Goal: Task Accomplishment & Management: Manage account settings

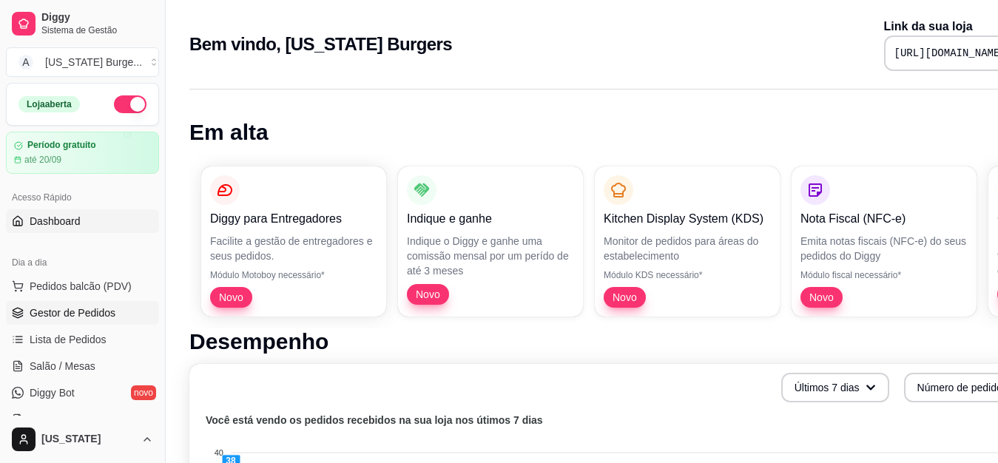
click at [84, 314] on span "Gestor de Pedidos" at bounding box center [73, 312] width 86 height 15
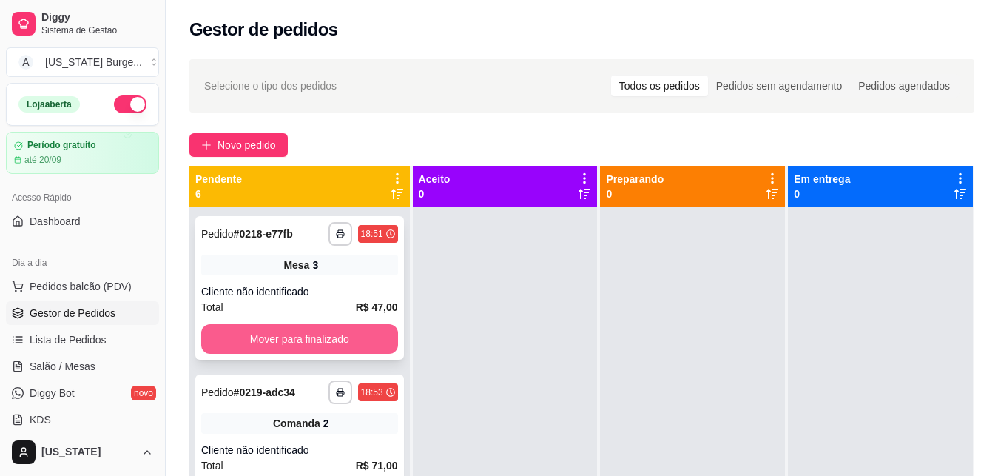
click at [324, 339] on button "Mover para finalizado" at bounding box center [299, 339] width 197 height 30
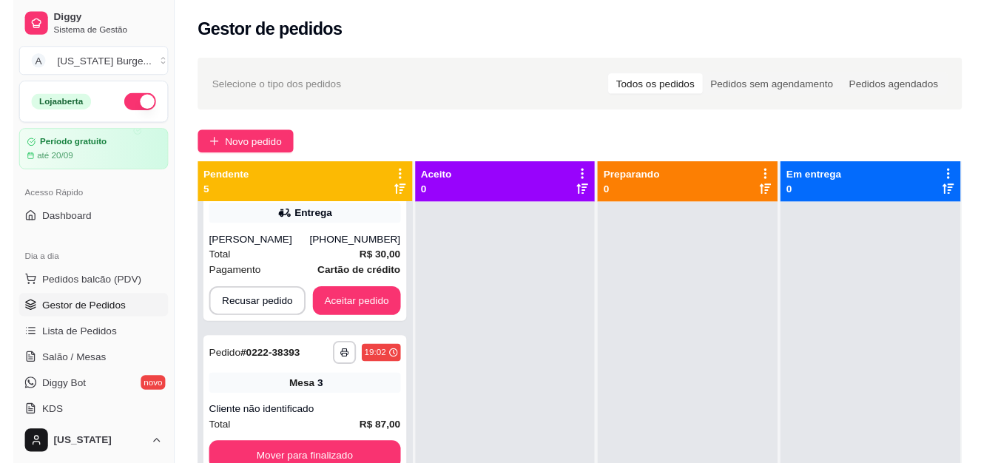
scroll to position [375, 0]
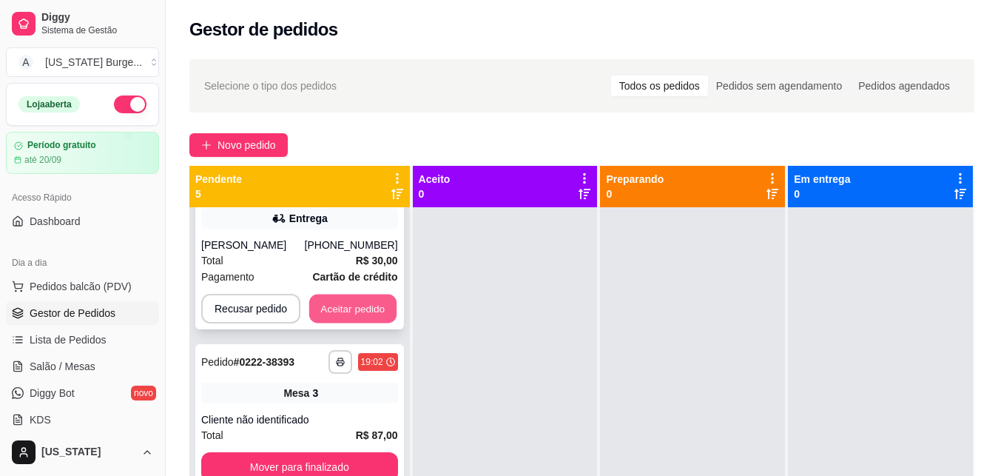
click at [341, 308] on button "Aceitar pedido" at bounding box center [352, 308] width 87 height 29
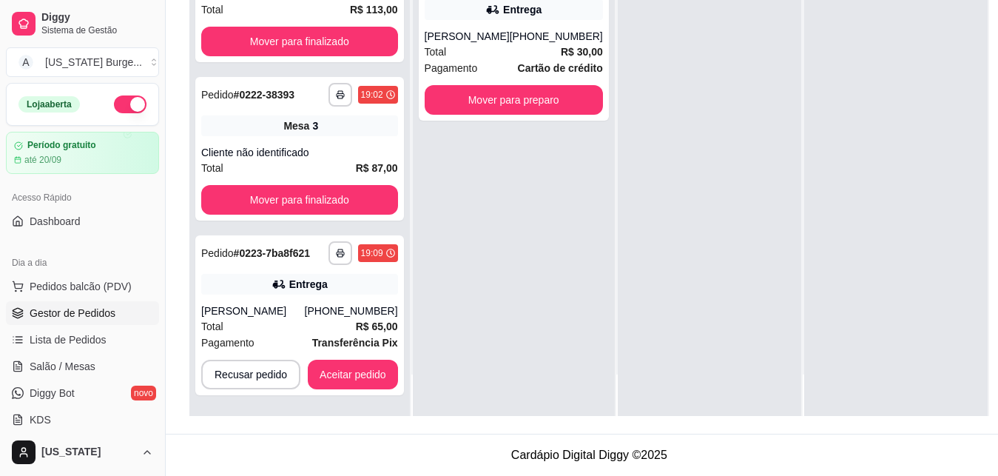
scroll to position [54, 0]
click at [337, 369] on button "Aceitar pedido" at bounding box center [353, 374] width 90 height 30
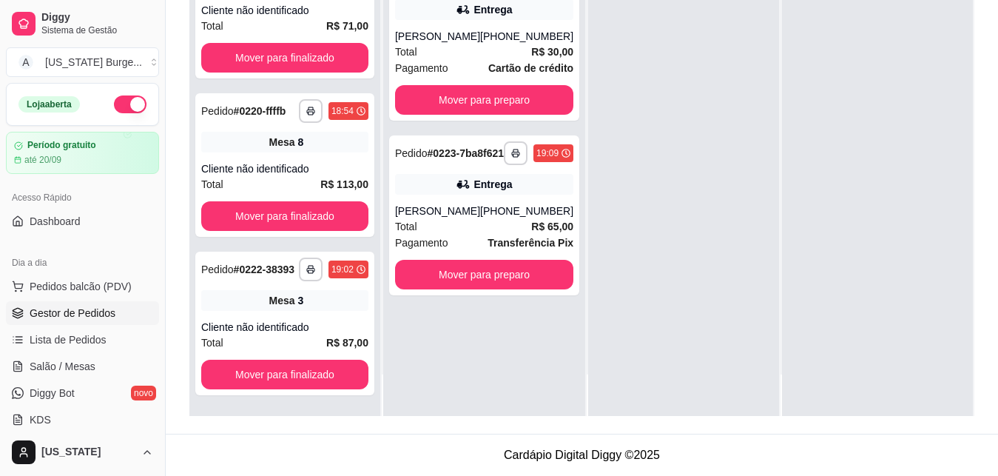
scroll to position [41, 0]
click at [484, 288] on button "Mover para preparo" at bounding box center [484, 275] width 178 height 30
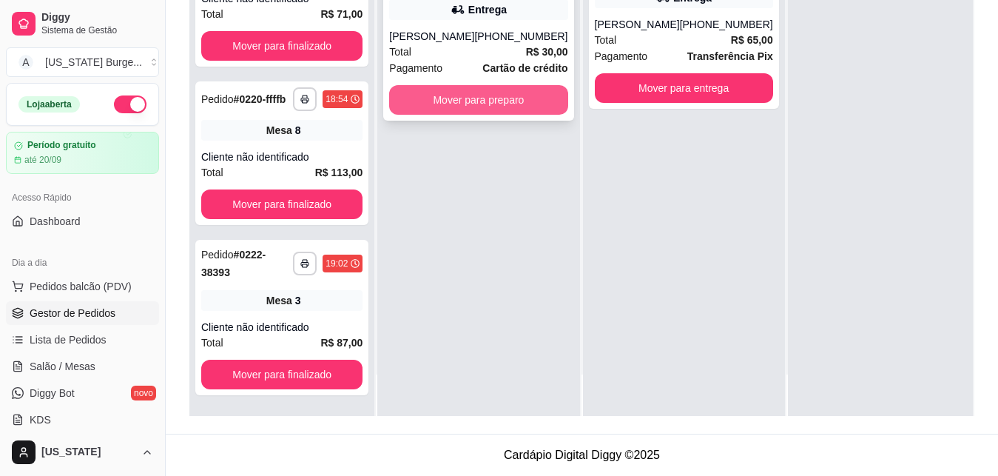
click at [489, 107] on button "Mover para preparo" at bounding box center [478, 100] width 178 height 30
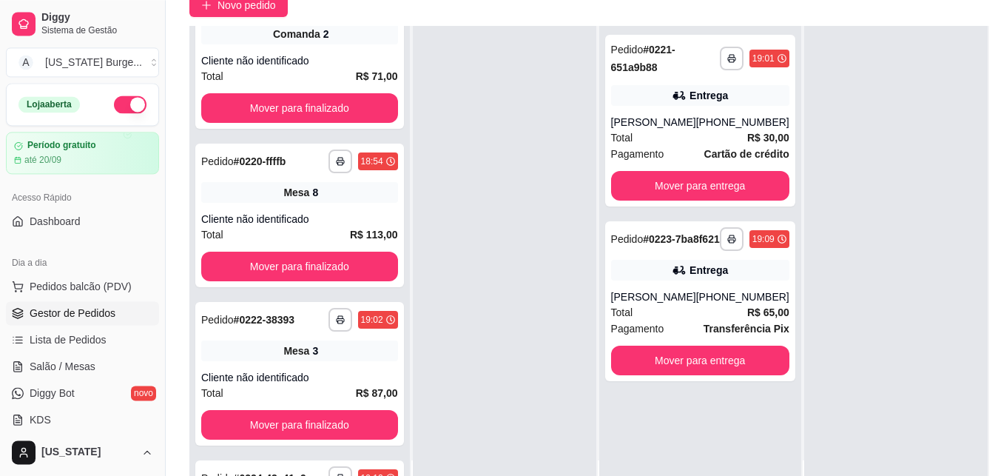
scroll to position [41, 0]
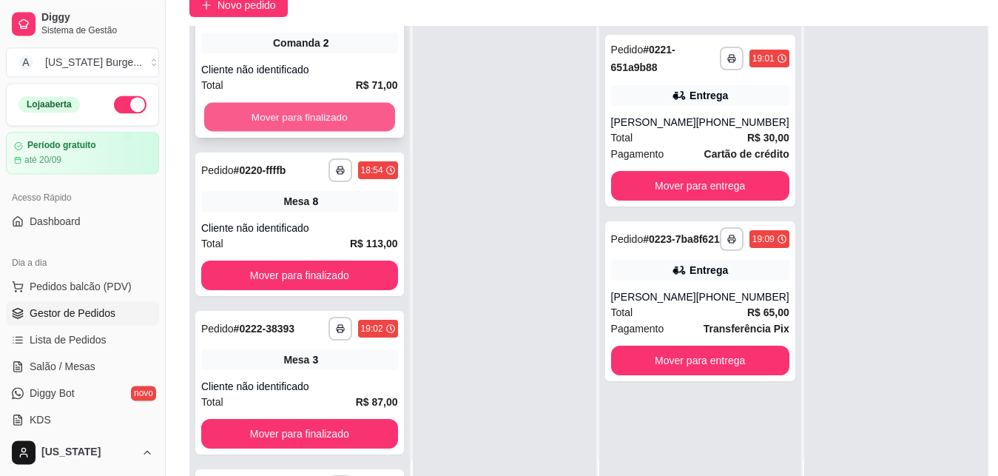
click at [350, 122] on button "Mover para finalizado" at bounding box center [299, 117] width 191 height 29
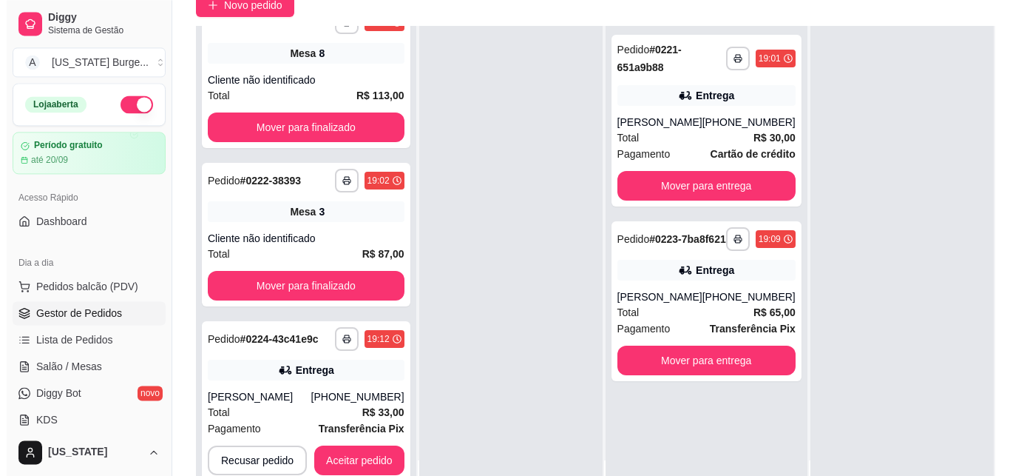
scroll to position [0, 0]
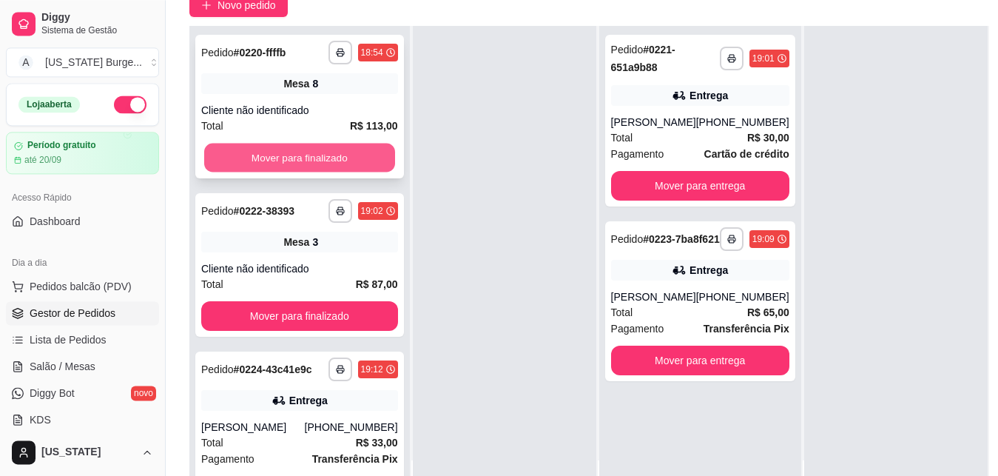
click at [340, 160] on button "Mover para finalizado" at bounding box center [299, 157] width 191 height 29
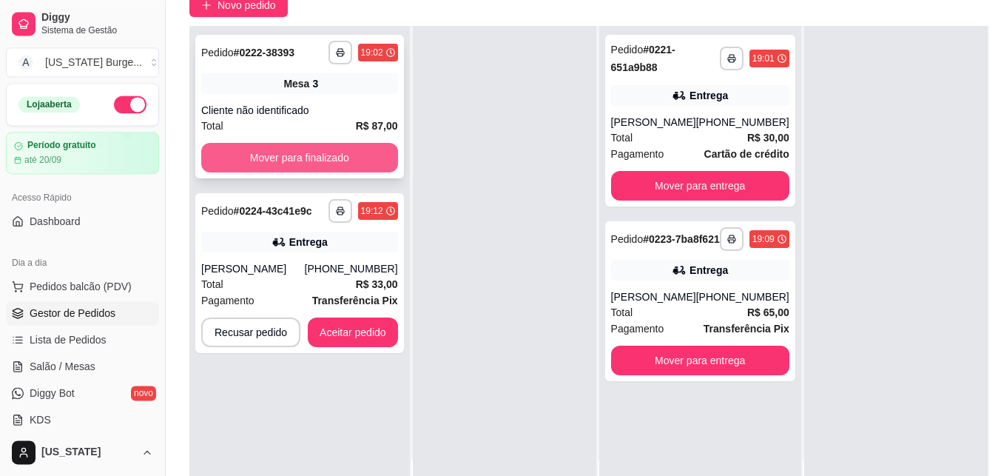
click at [328, 161] on button "Mover para finalizado" at bounding box center [299, 158] width 197 height 30
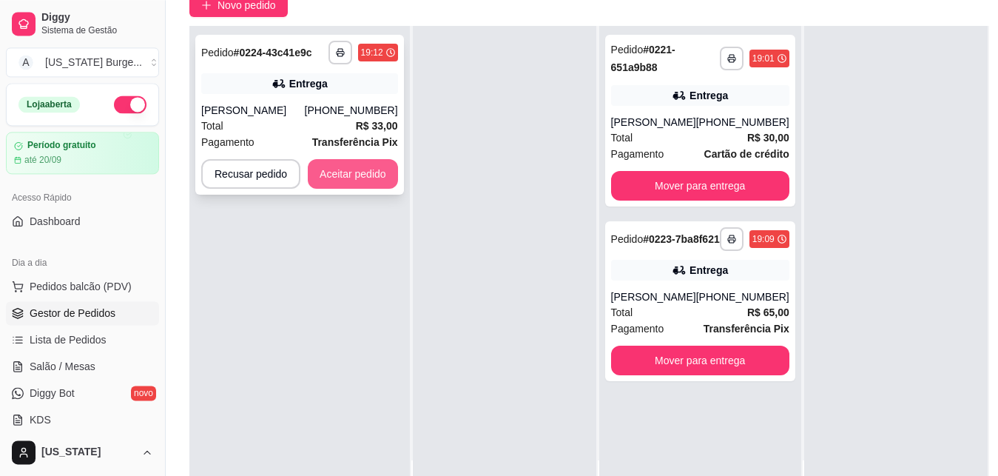
click at [349, 175] on button "Aceitar pedido" at bounding box center [353, 174] width 90 height 30
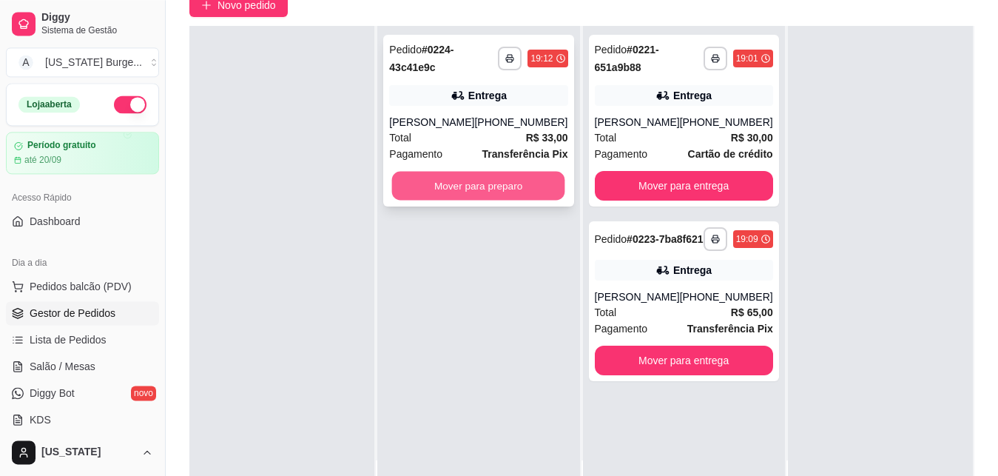
click at [492, 182] on button "Mover para preparo" at bounding box center [478, 186] width 173 height 29
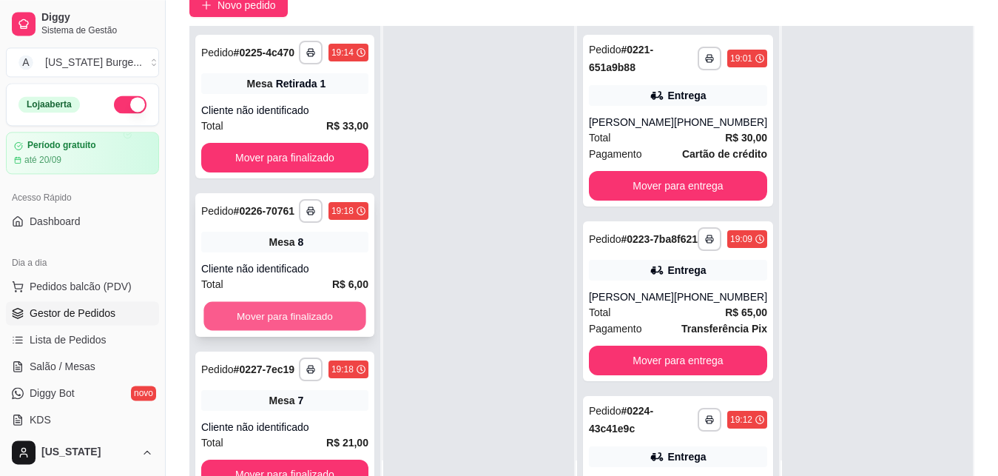
click at [297, 331] on button "Mover para finalizado" at bounding box center [284, 316] width 162 height 29
click at [297, 331] on button "Mover para finalizado" at bounding box center [284, 316] width 167 height 30
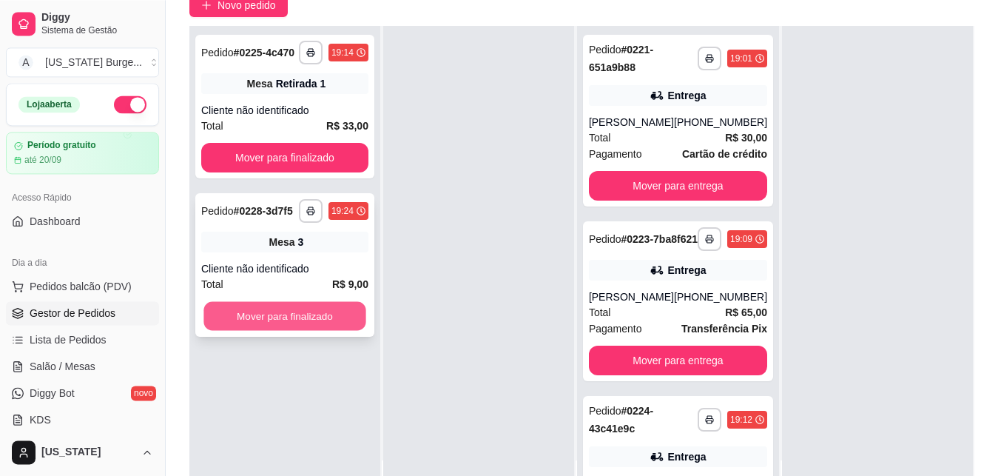
click at [325, 317] on button "Mover para finalizado" at bounding box center [284, 316] width 162 height 29
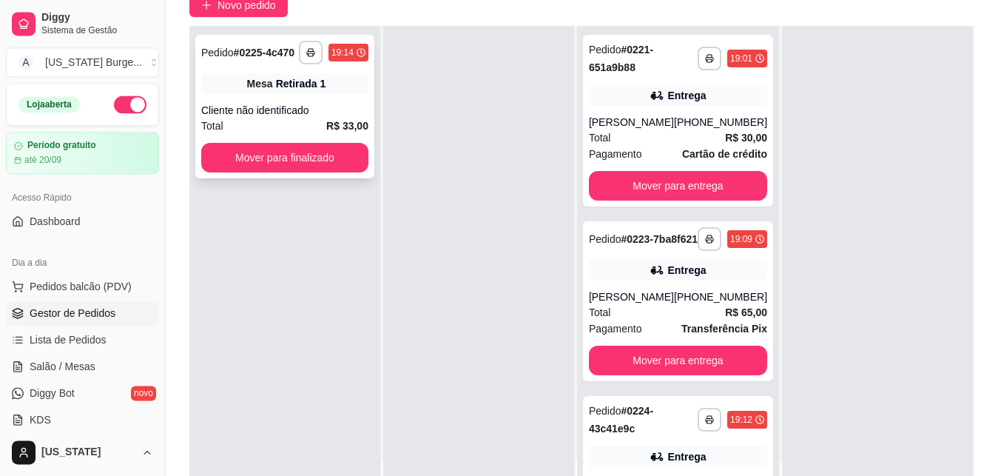
click at [303, 114] on div "Cliente não identificado" at bounding box center [284, 110] width 167 height 15
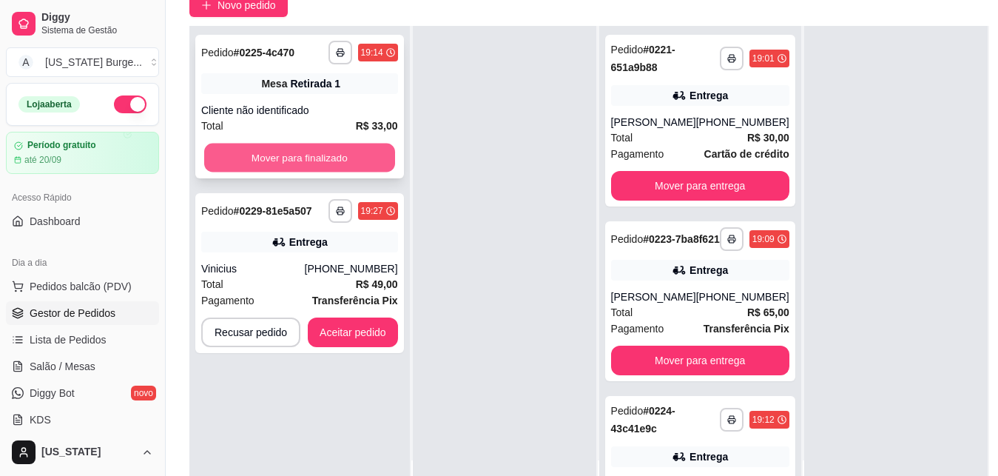
click at [328, 164] on button "Mover para finalizado" at bounding box center [299, 157] width 191 height 29
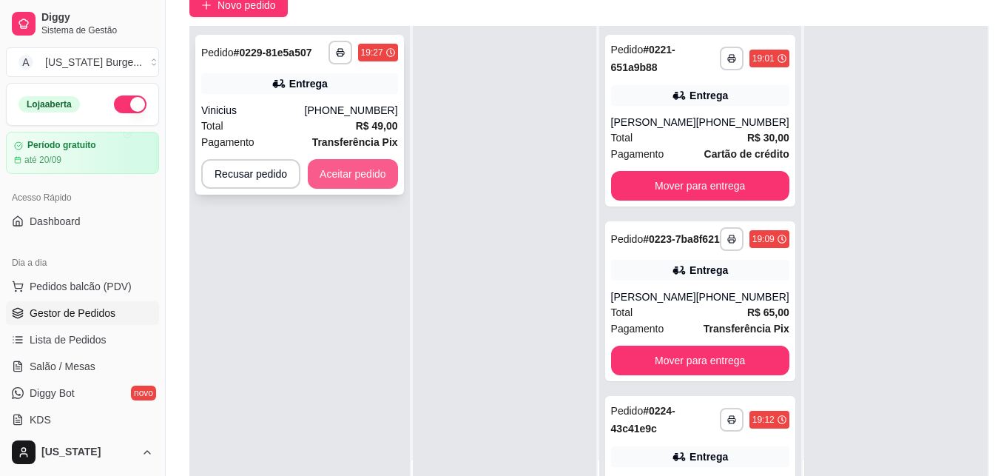
click at [359, 175] on button "Aceitar pedido" at bounding box center [353, 174] width 90 height 30
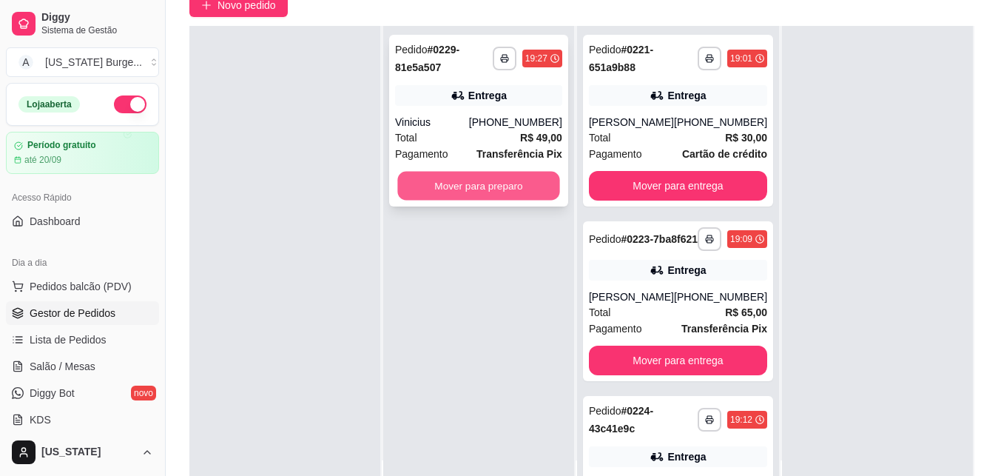
click at [510, 185] on button "Mover para preparo" at bounding box center [478, 186] width 162 height 29
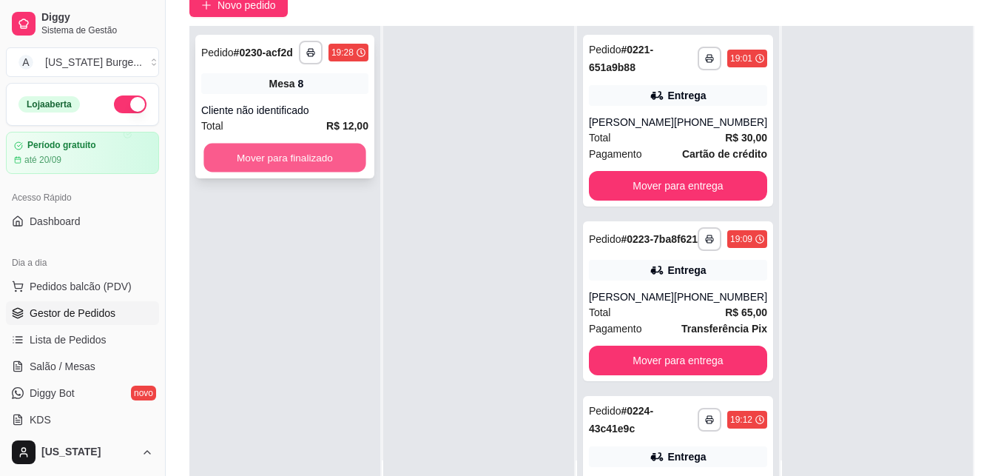
click at [275, 163] on button "Mover para finalizado" at bounding box center [284, 157] width 162 height 29
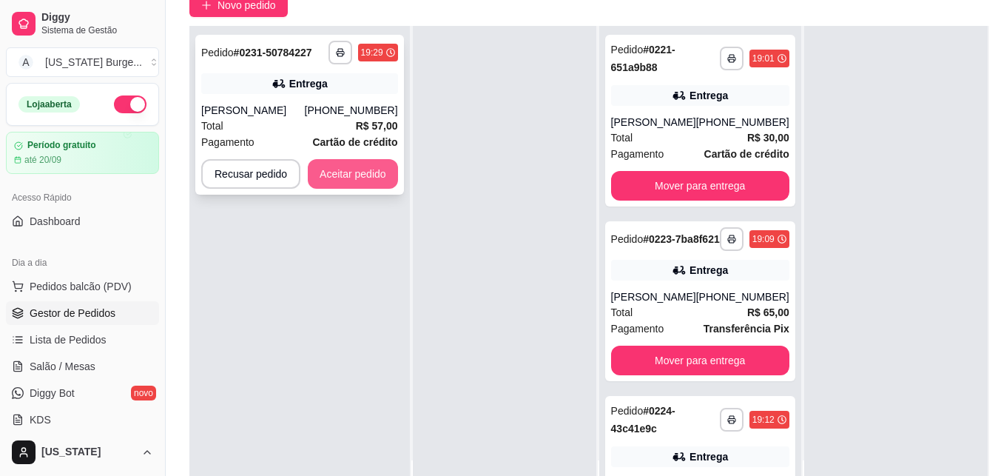
click at [368, 166] on button "Aceitar pedido" at bounding box center [353, 174] width 90 height 30
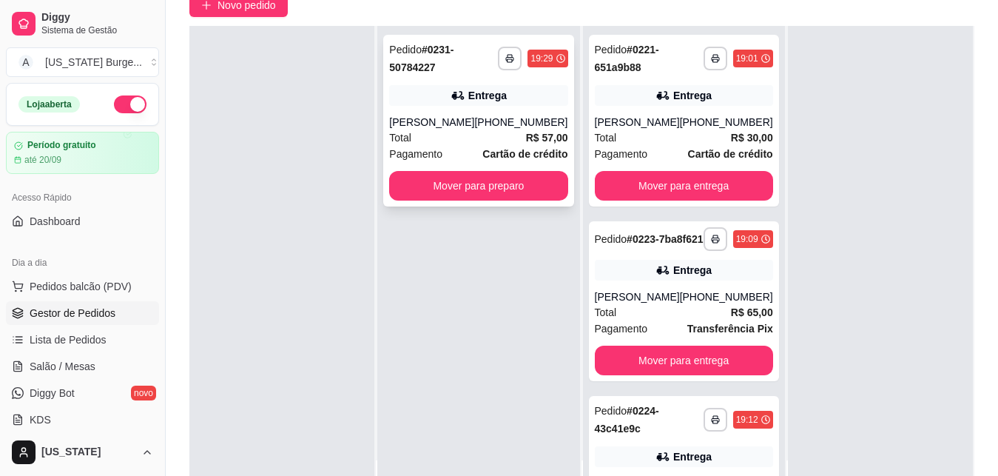
click at [445, 131] on div "Total R$ 57,00" at bounding box center [478, 137] width 178 height 16
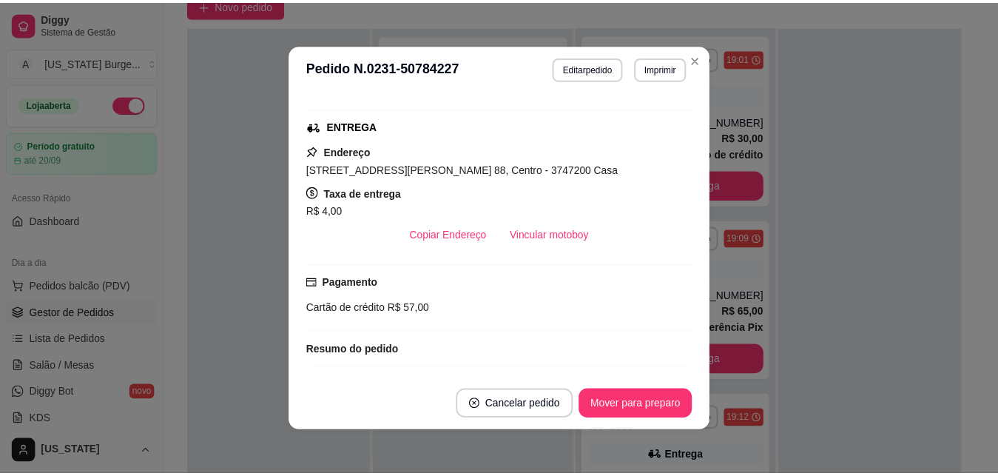
scroll to position [49, 0]
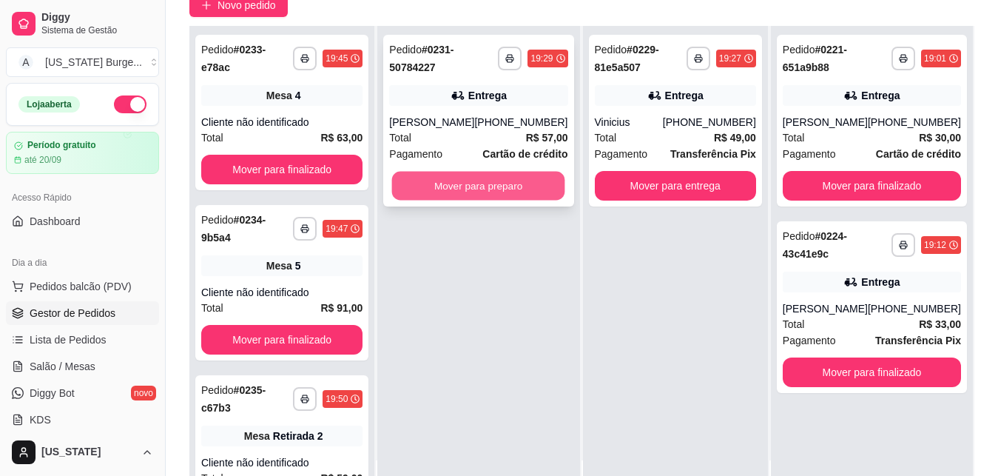
click at [476, 181] on button "Mover para preparo" at bounding box center [478, 186] width 173 height 29
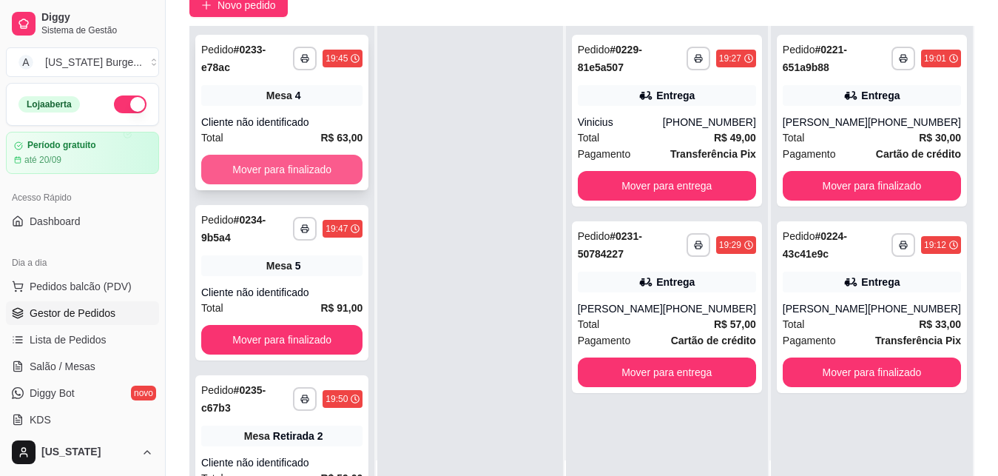
click at [303, 171] on button "Mover para finalizado" at bounding box center [281, 170] width 161 height 30
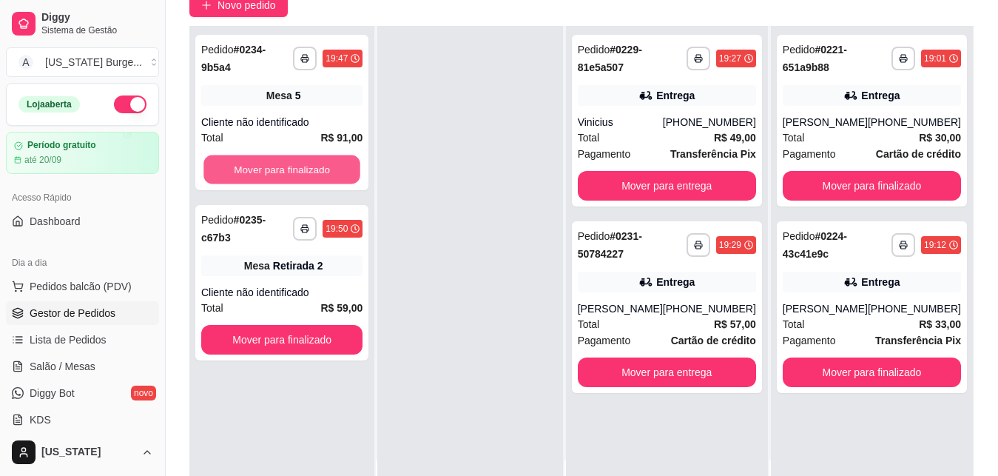
click at [303, 171] on button "Mover para finalizado" at bounding box center [281, 169] width 157 height 29
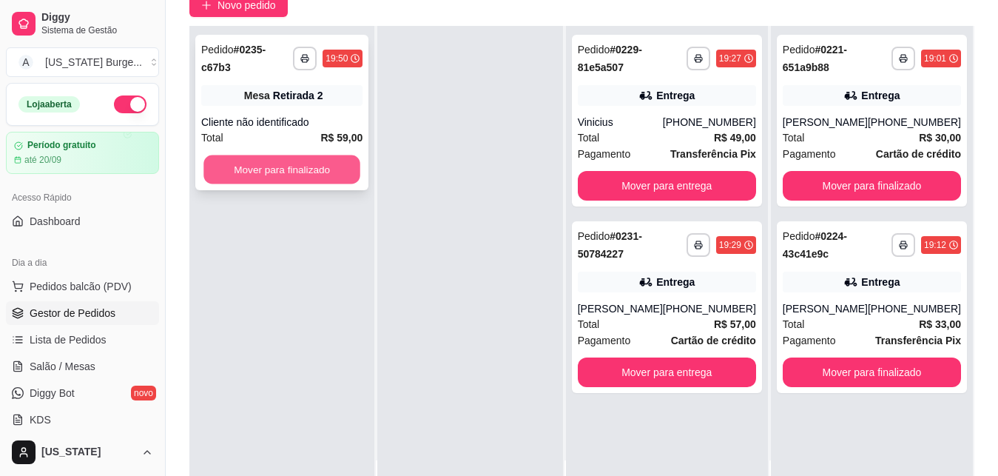
click at [280, 155] on button "Mover para finalizado" at bounding box center [281, 169] width 157 height 29
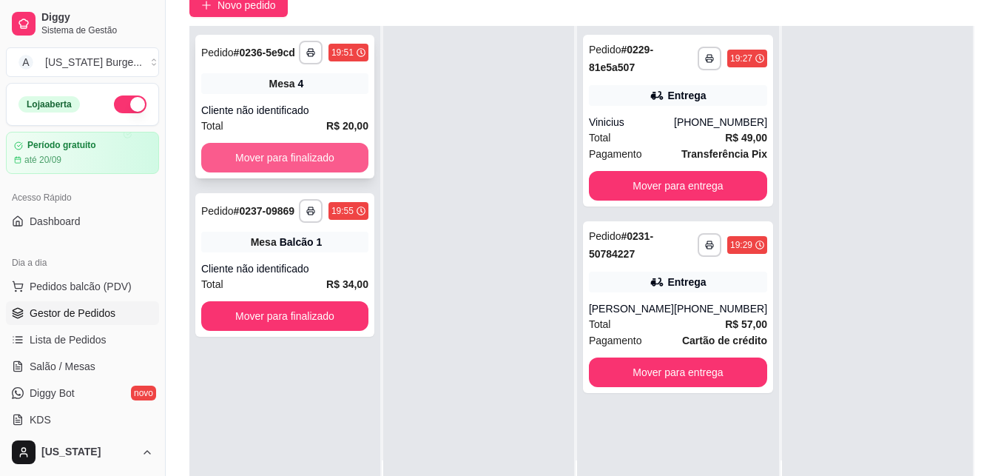
click at [285, 147] on button "Mover para finalizado" at bounding box center [284, 158] width 167 height 30
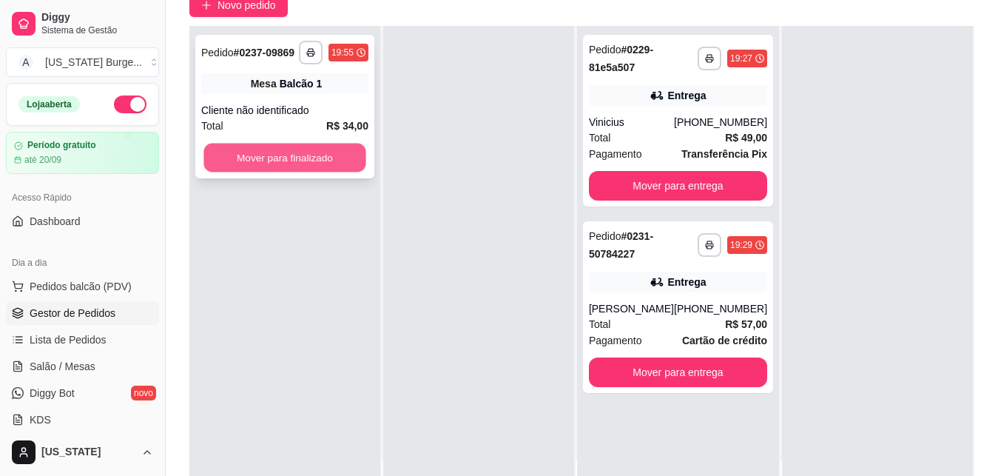
click at [285, 152] on button "Mover para finalizado" at bounding box center [284, 157] width 162 height 29
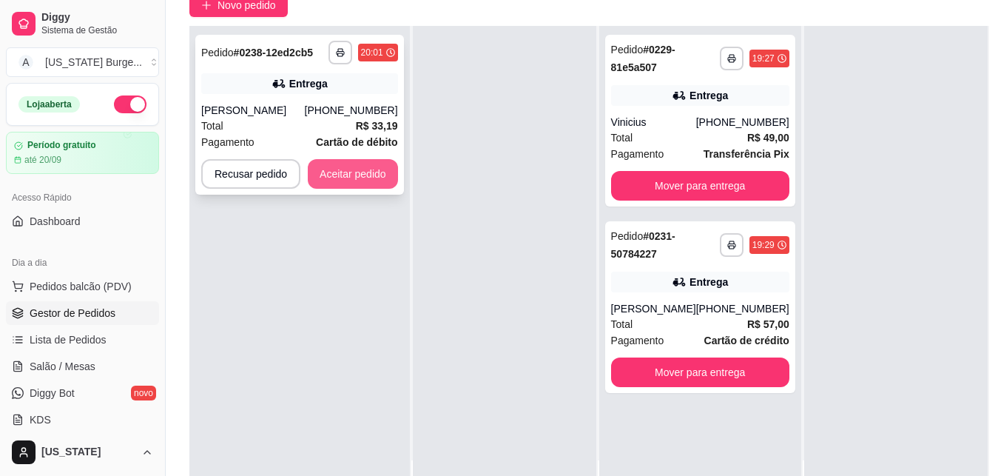
click at [331, 174] on button "Aceitar pedido" at bounding box center [353, 174] width 90 height 30
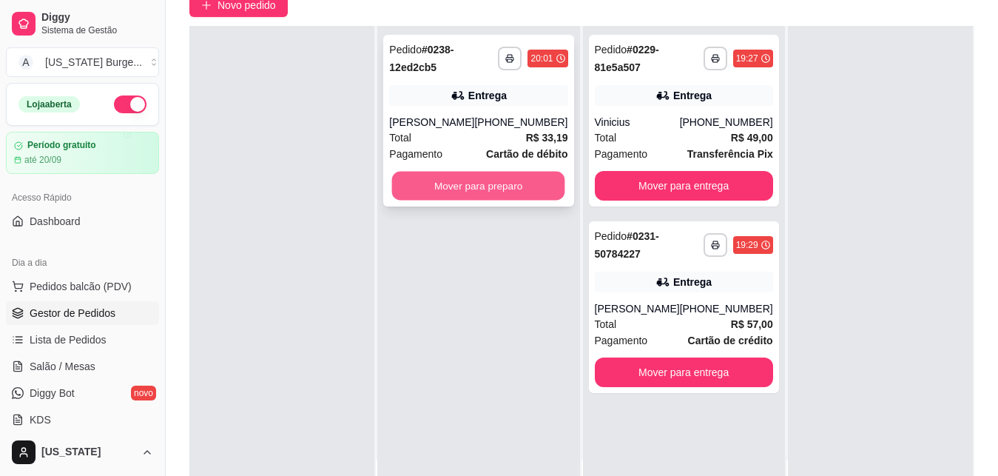
click at [473, 186] on button "Mover para preparo" at bounding box center [478, 186] width 173 height 29
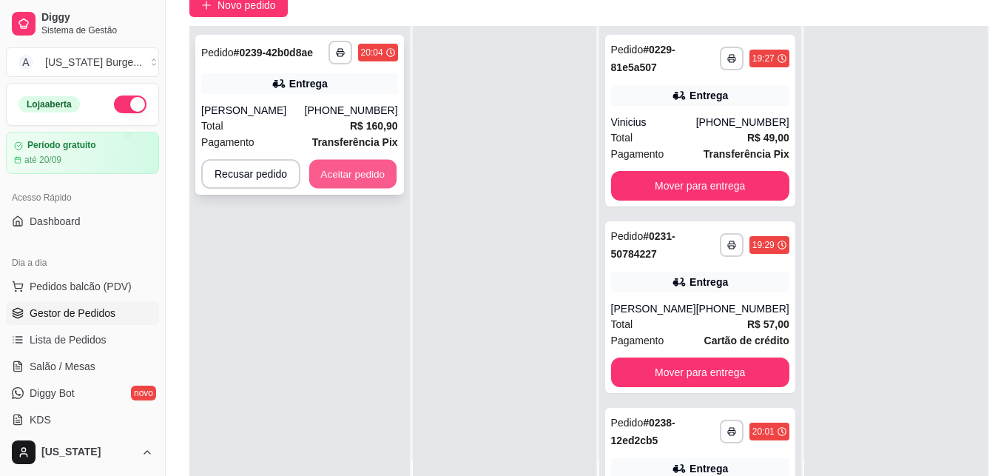
click at [365, 185] on button "Aceitar pedido" at bounding box center [352, 174] width 87 height 29
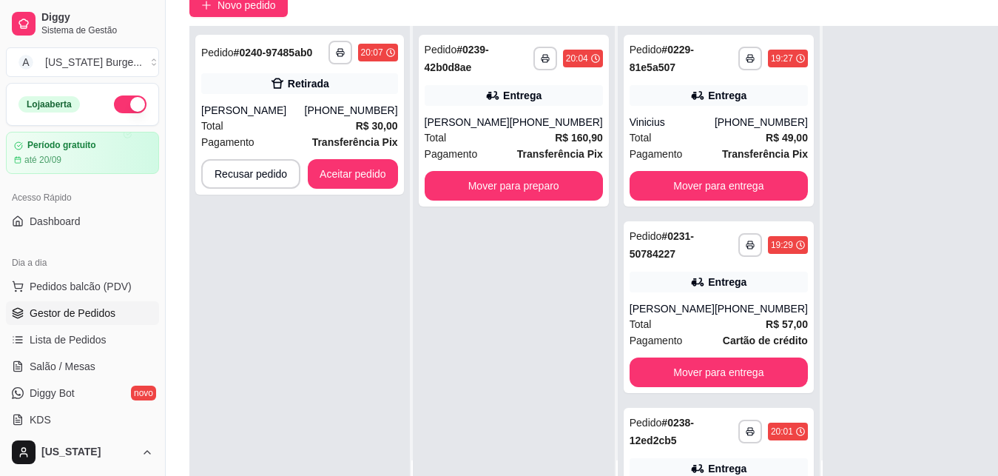
click at [365, 185] on button "Aceitar pedido" at bounding box center [353, 174] width 90 height 30
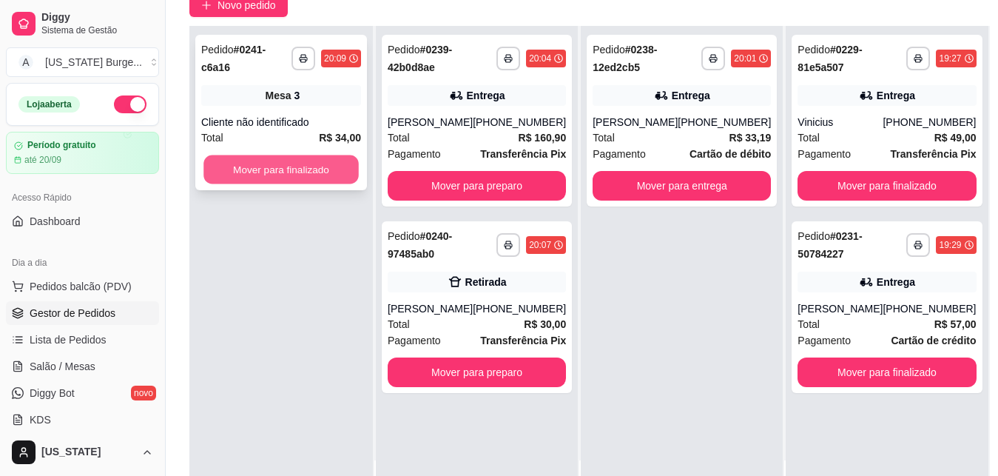
click at [272, 157] on button "Mover para finalizado" at bounding box center [280, 169] width 155 height 29
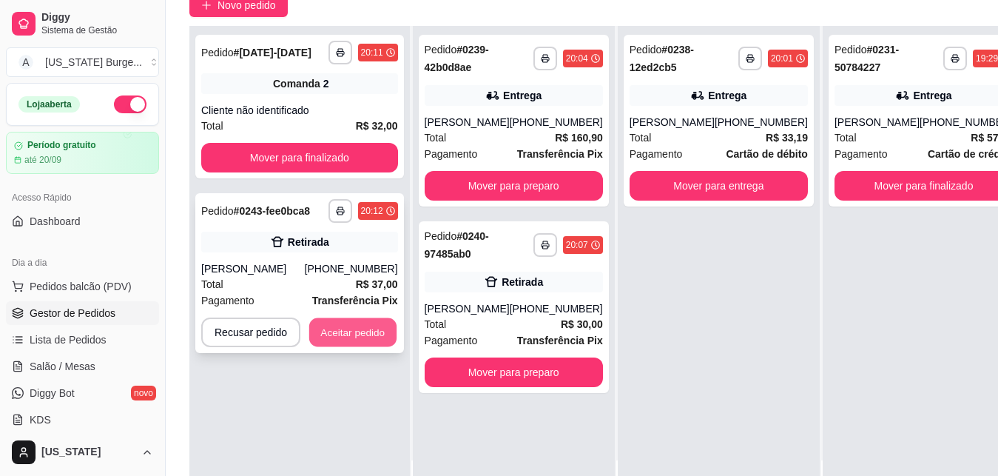
click at [354, 325] on button "Aceitar pedido" at bounding box center [352, 332] width 87 height 29
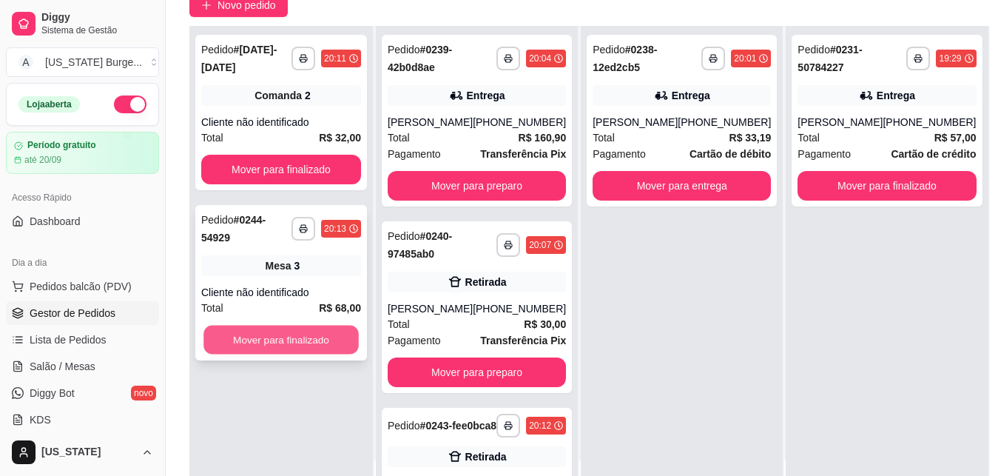
click at [345, 325] on button "Mover para finalizado" at bounding box center [280, 339] width 155 height 29
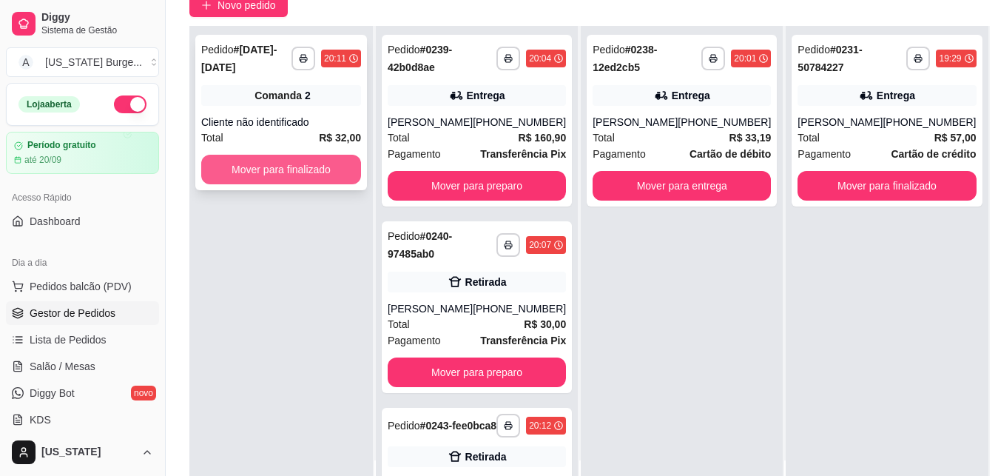
click at [323, 161] on button "Mover para finalizado" at bounding box center [281, 170] width 160 height 30
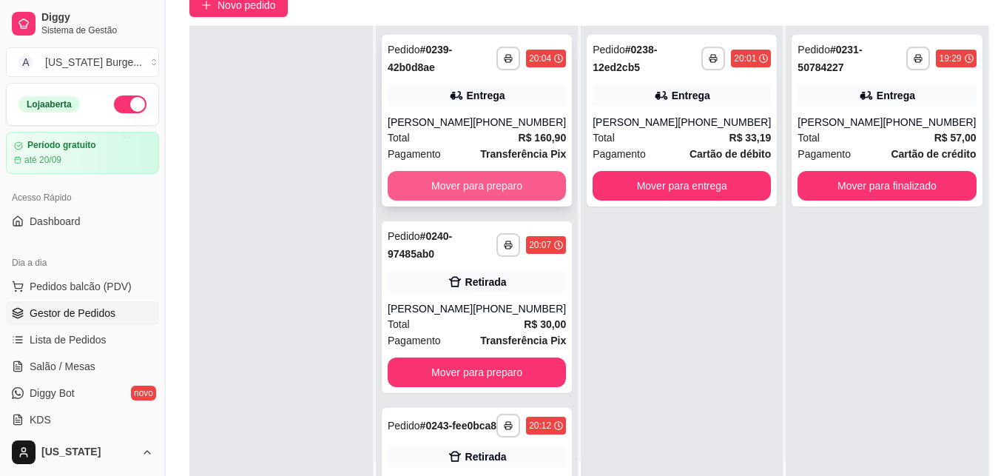
click at [473, 192] on button "Mover para preparo" at bounding box center [477, 186] width 178 height 30
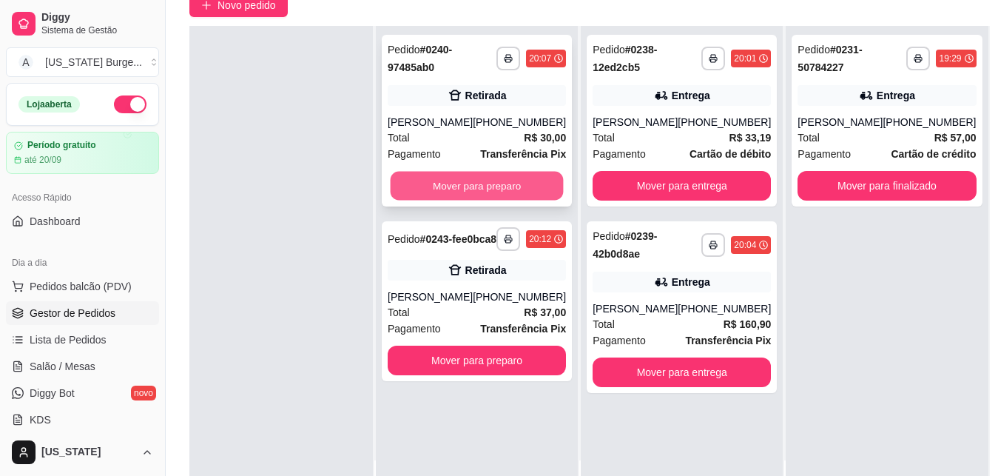
click at [469, 192] on button "Mover para preparo" at bounding box center [477, 186] width 173 height 29
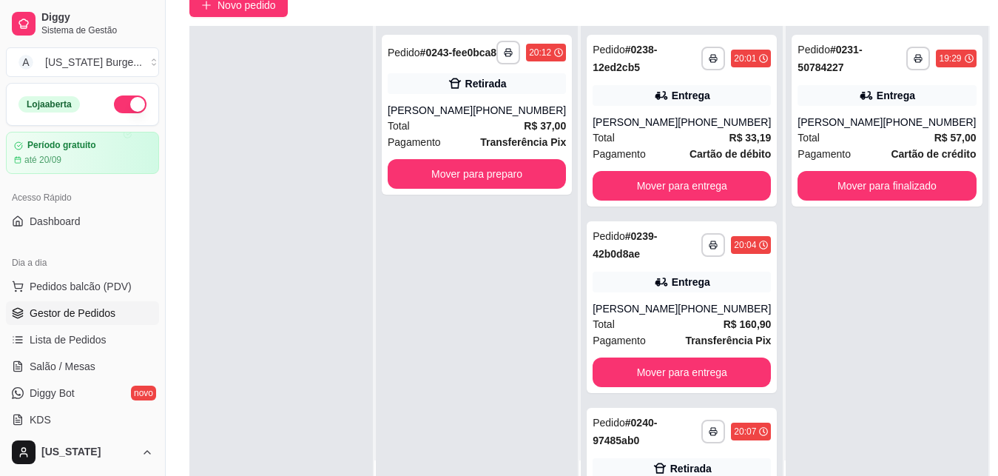
click at [466, 189] on button "Mover para preparo" at bounding box center [477, 174] width 178 height 30
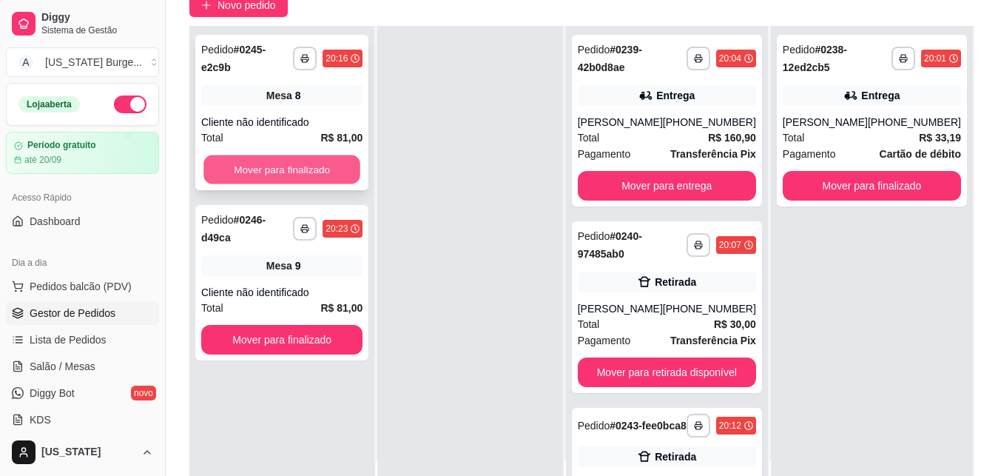
click at [337, 158] on button "Mover para finalizado" at bounding box center [281, 169] width 157 height 29
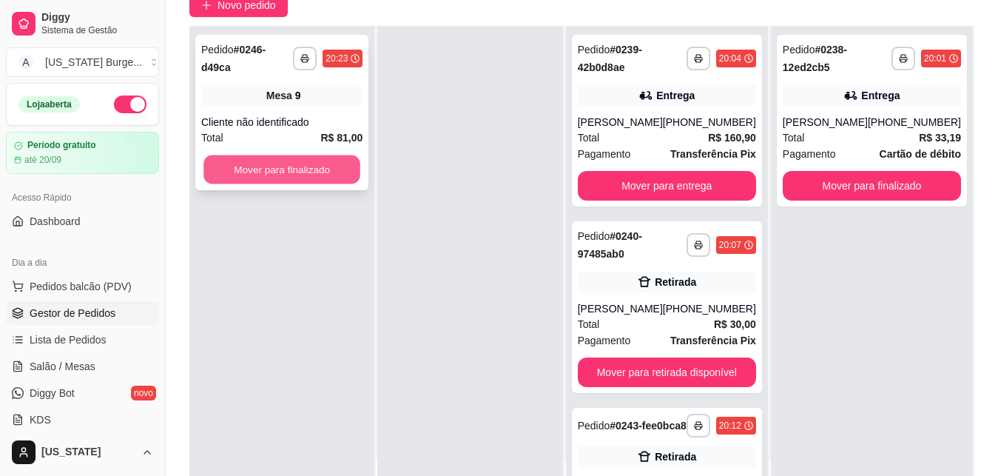
click at [329, 161] on button "Mover para finalizado" at bounding box center [281, 169] width 157 height 29
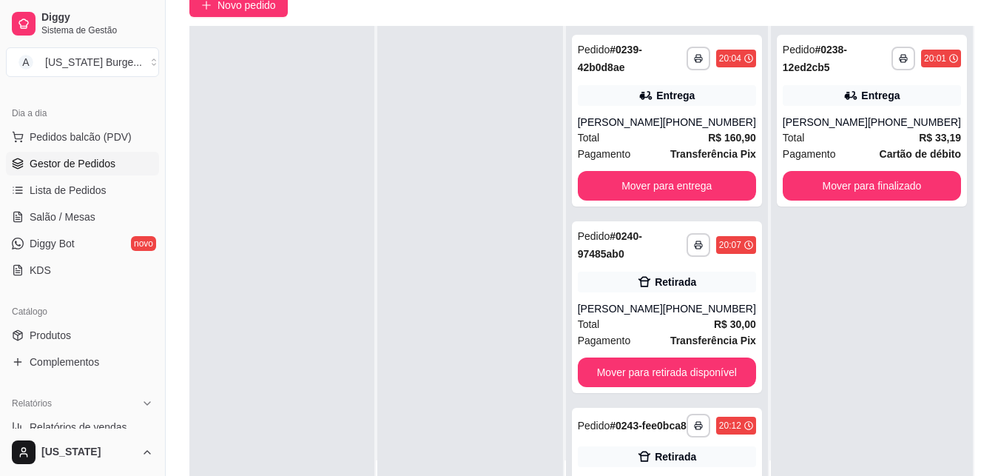
scroll to position [133, 0]
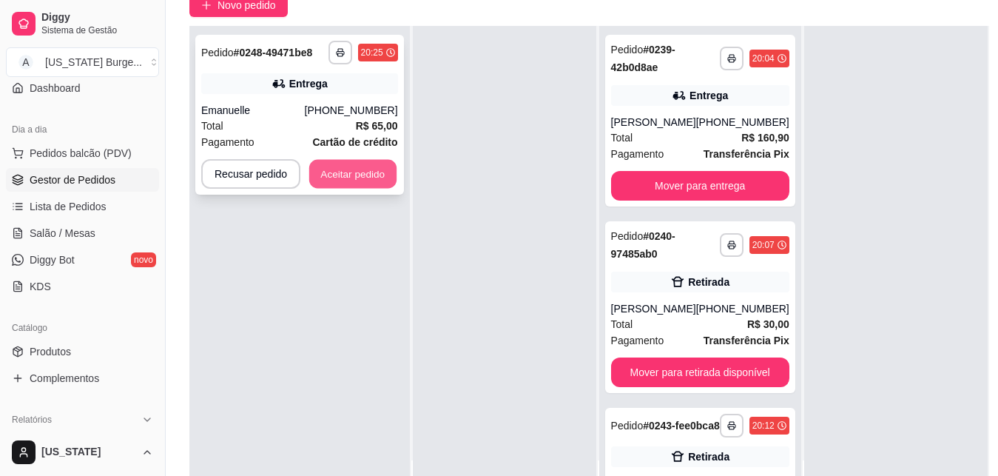
click at [335, 166] on button "Aceitar pedido" at bounding box center [352, 174] width 87 height 29
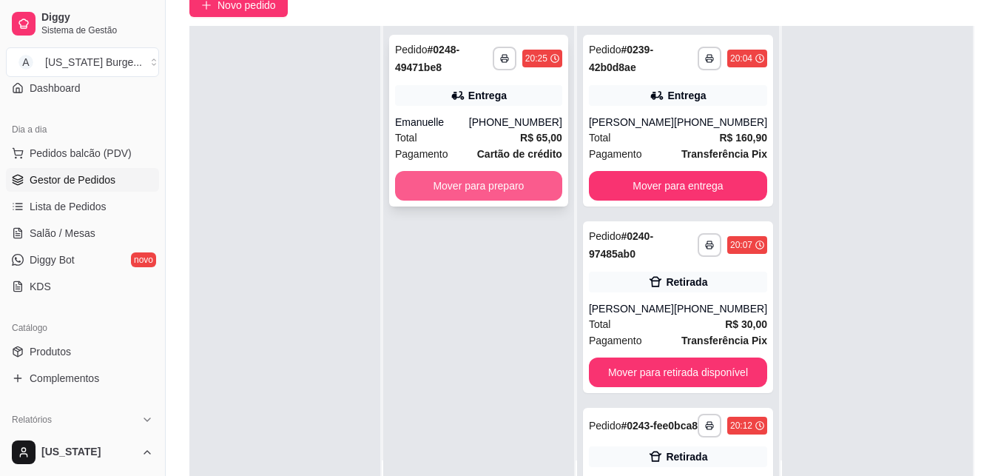
click at [438, 189] on button "Mover para preparo" at bounding box center [478, 186] width 167 height 30
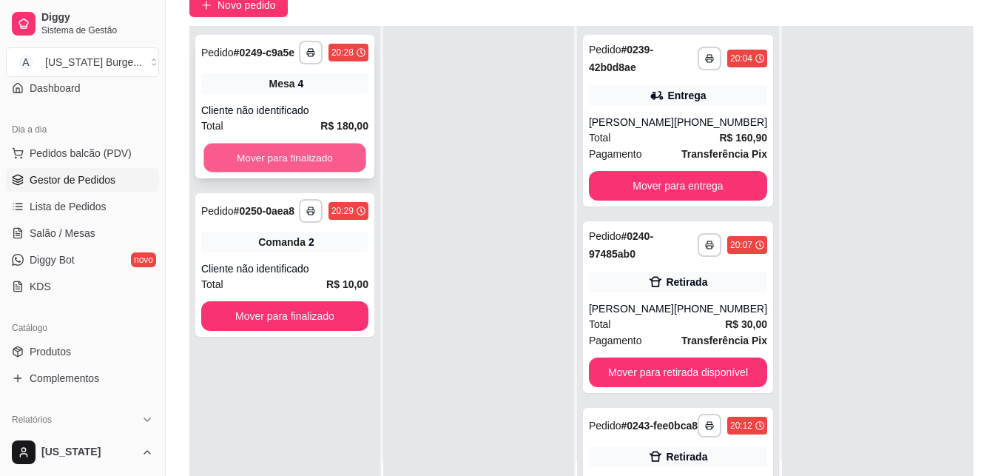
click at [346, 162] on button "Mover para finalizado" at bounding box center [284, 157] width 162 height 29
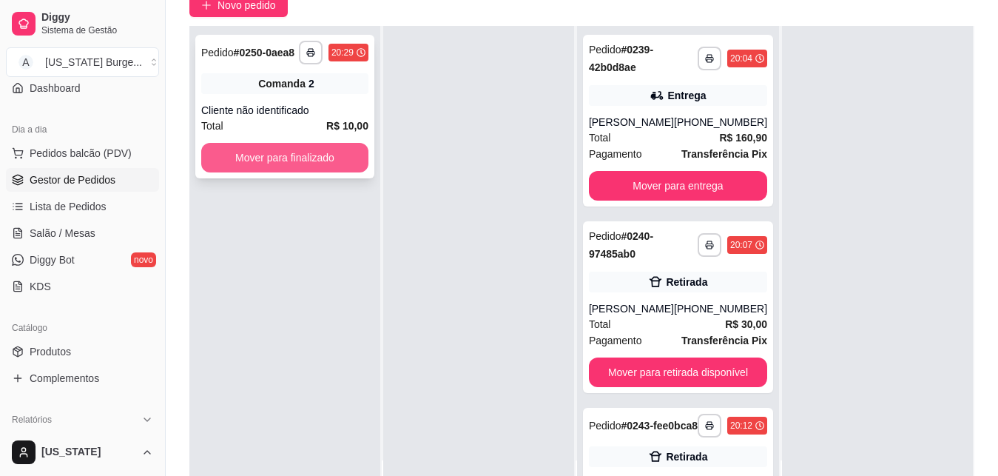
click at [325, 163] on button "Mover para finalizado" at bounding box center [284, 158] width 167 height 30
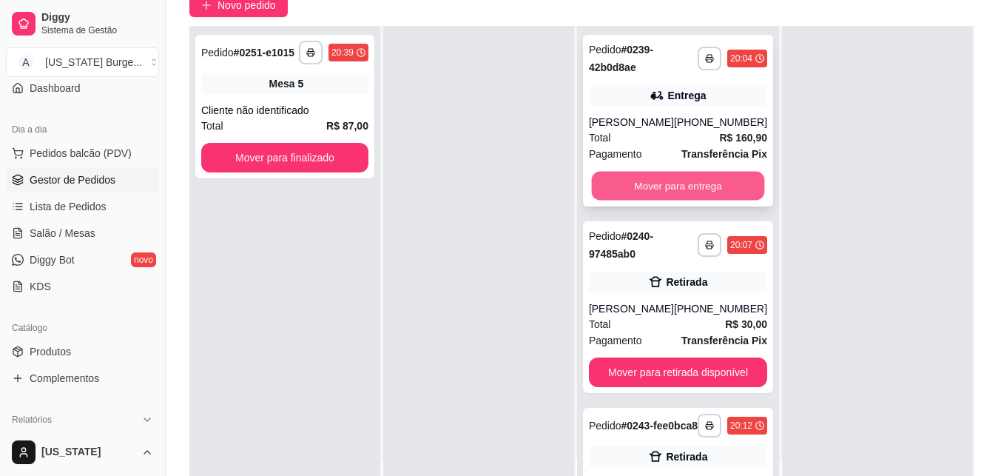
click at [662, 183] on button "Mover para entrega" at bounding box center [677, 186] width 173 height 29
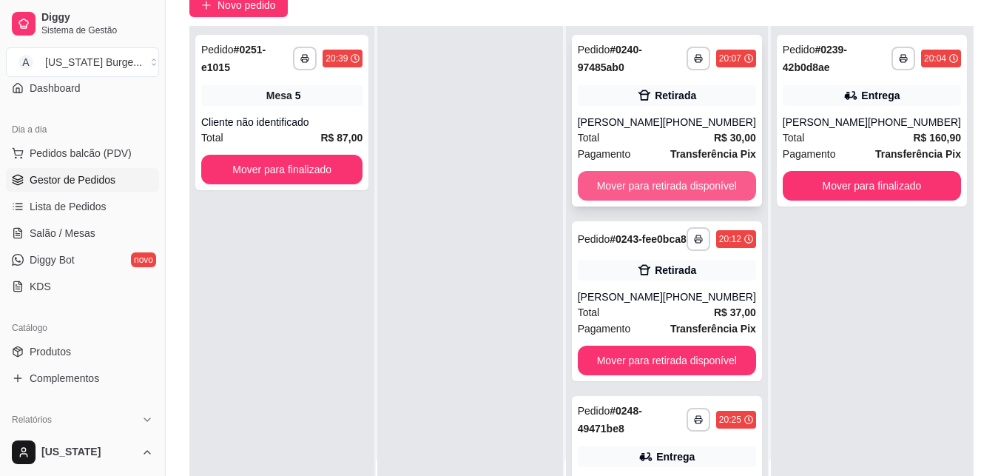
click at [615, 186] on button "Mover para retirada disponível" at bounding box center [667, 186] width 178 height 30
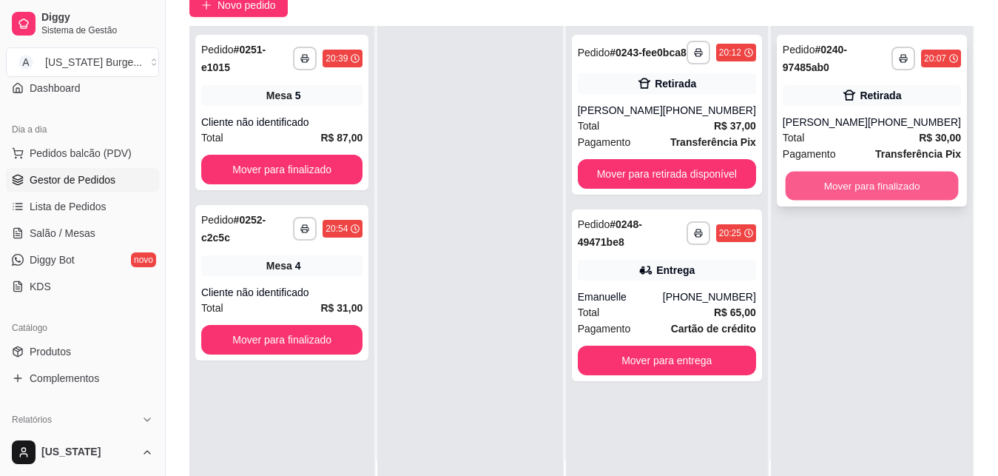
click at [861, 192] on button "Mover para finalizado" at bounding box center [871, 186] width 173 height 29
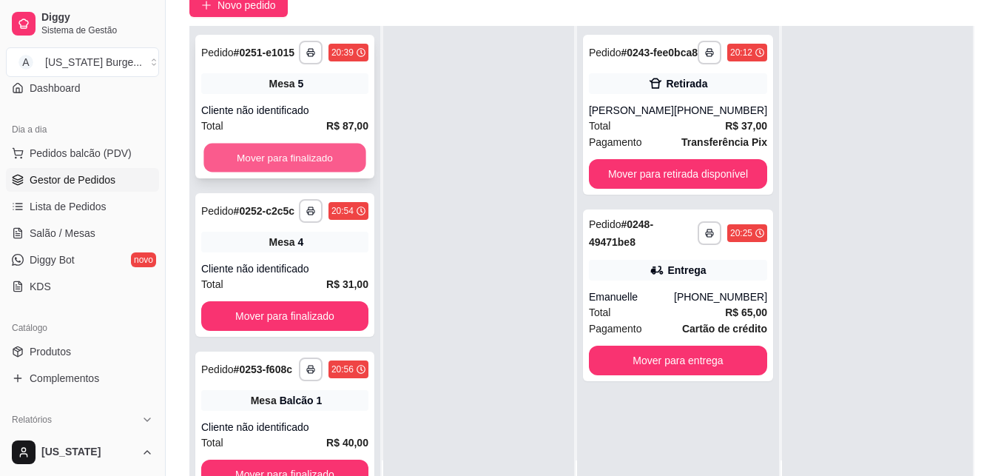
click at [319, 168] on button "Mover para finalizado" at bounding box center [284, 157] width 162 height 29
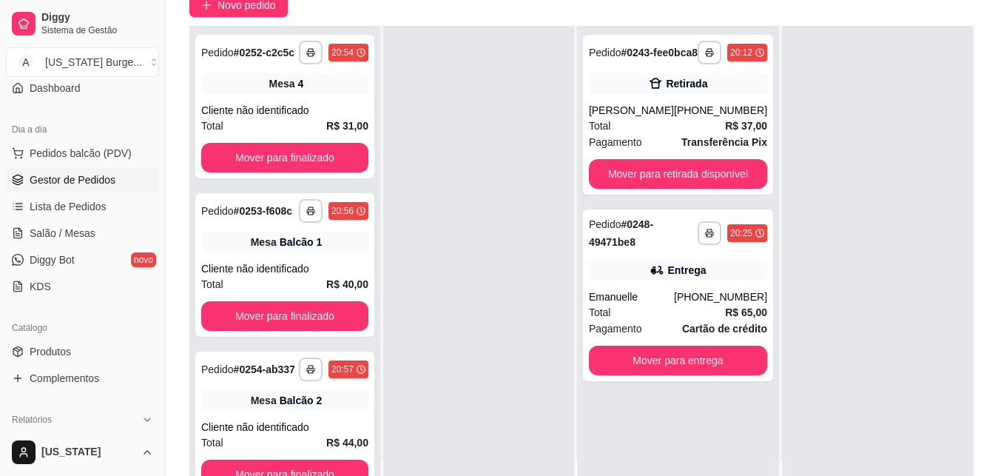
click at [319, 168] on button "Mover para finalizado" at bounding box center [284, 158] width 167 height 30
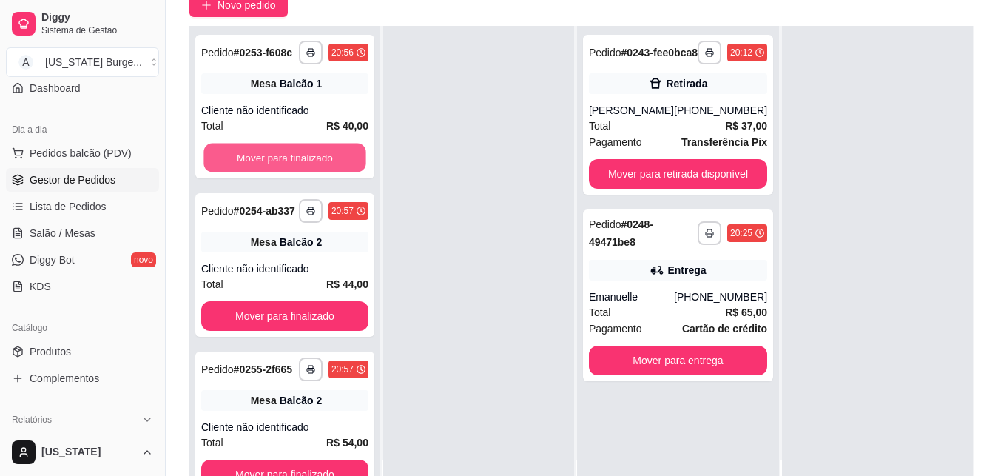
click at [319, 168] on button "Mover para finalizado" at bounding box center [284, 157] width 162 height 29
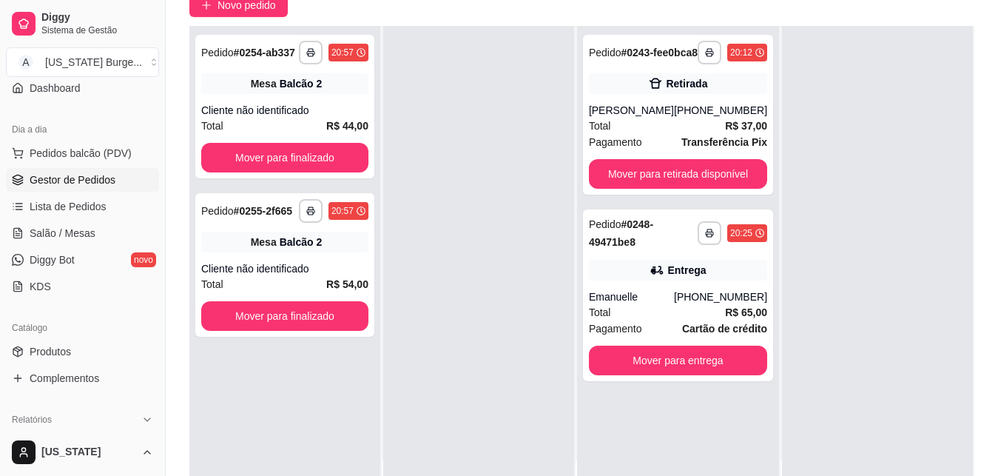
click at [319, 168] on button "Mover para finalizado" at bounding box center [284, 158] width 167 height 30
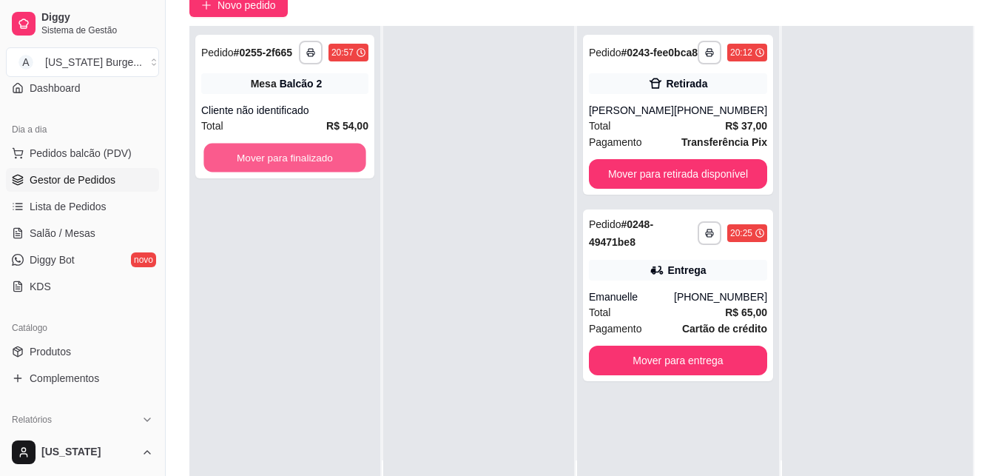
click at [319, 168] on button "Mover para finalizado" at bounding box center [284, 157] width 162 height 29
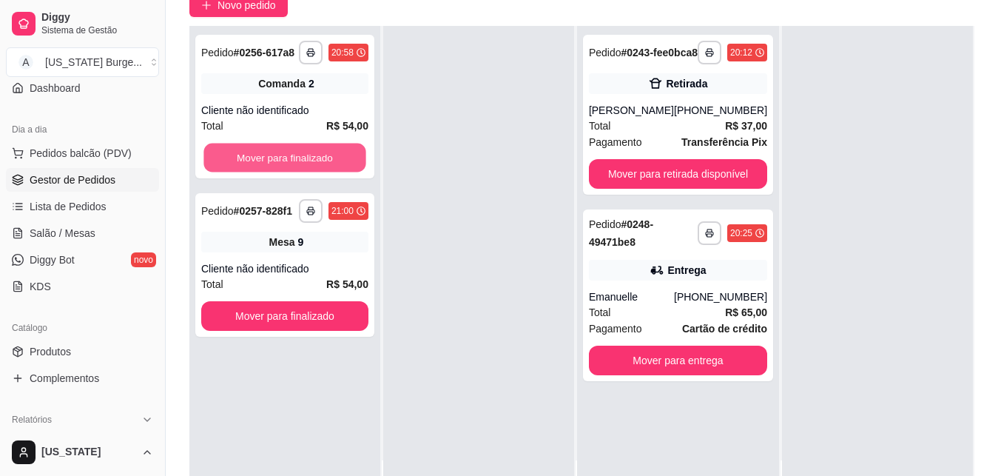
click at [319, 168] on button "Mover para finalizado" at bounding box center [284, 157] width 162 height 29
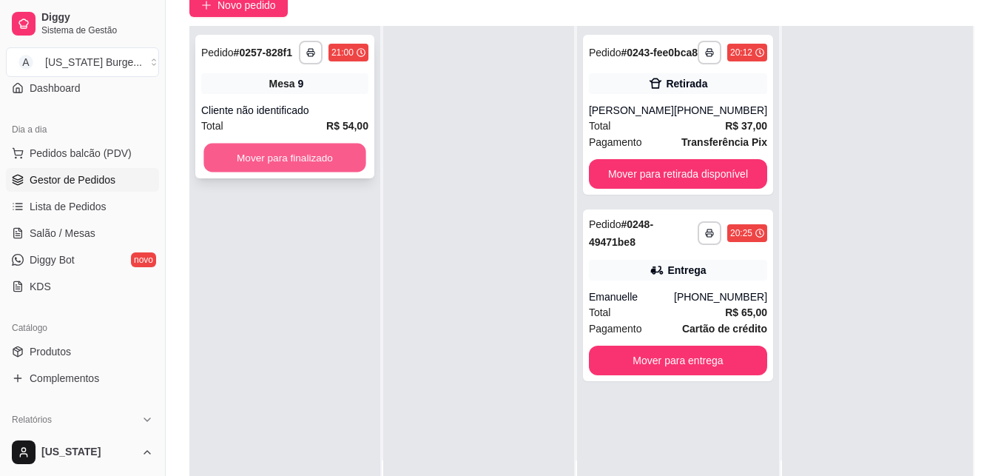
click at [311, 152] on button "Mover para finalizado" at bounding box center [284, 157] width 162 height 29
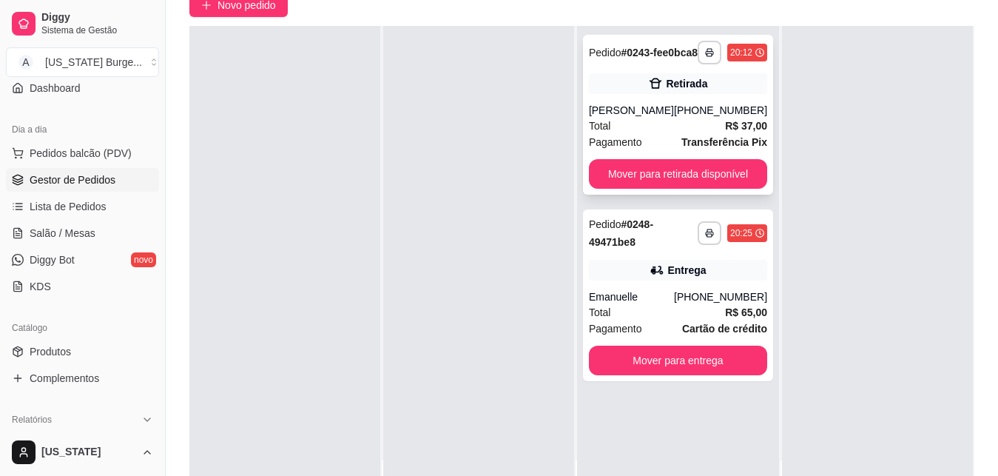
click at [643, 134] on div "Total R$ 37,00" at bounding box center [678, 126] width 178 height 16
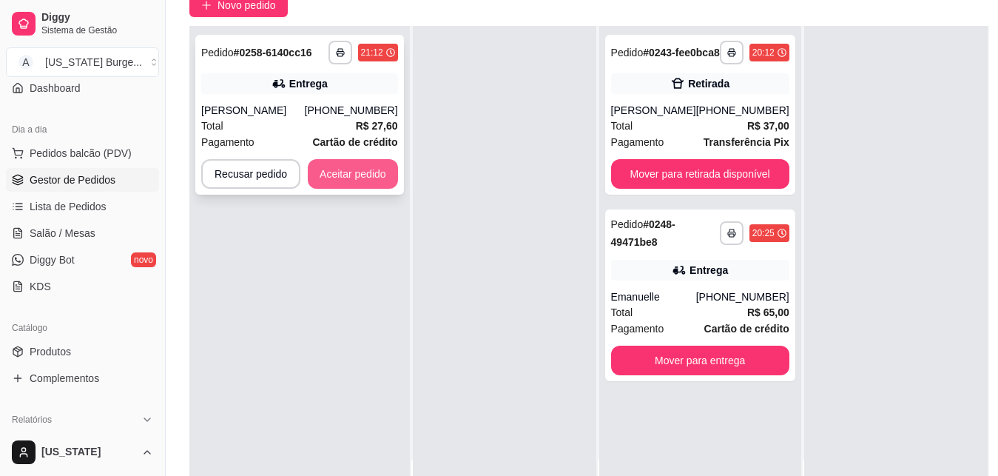
click at [361, 174] on button "Aceitar pedido" at bounding box center [353, 174] width 90 height 30
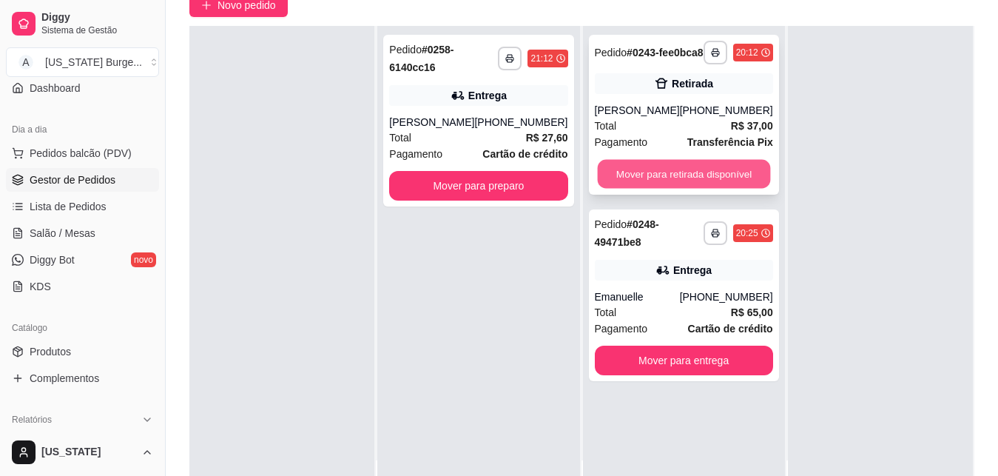
click at [635, 189] on button "Mover para retirada disponível" at bounding box center [683, 174] width 173 height 29
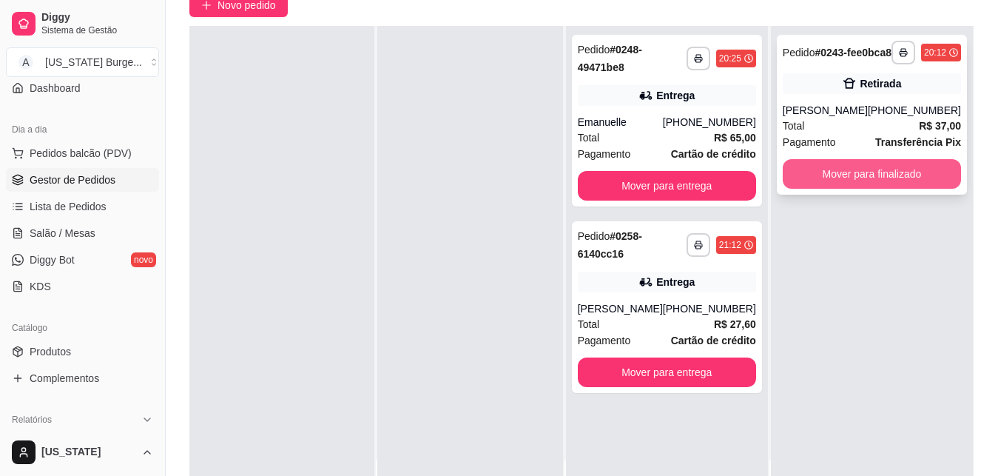
click at [845, 189] on button "Mover para finalizado" at bounding box center [872, 174] width 178 height 30
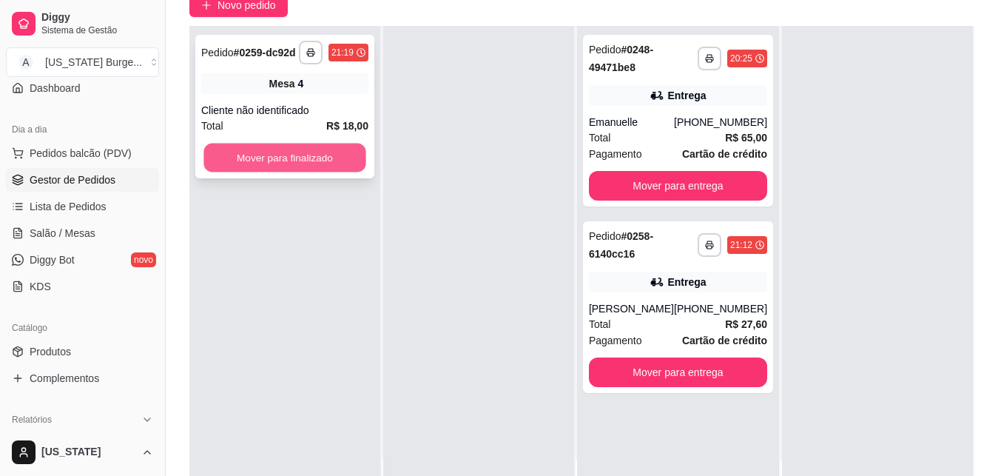
click at [356, 149] on button "Mover para finalizado" at bounding box center [284, 157] width 162 height 29
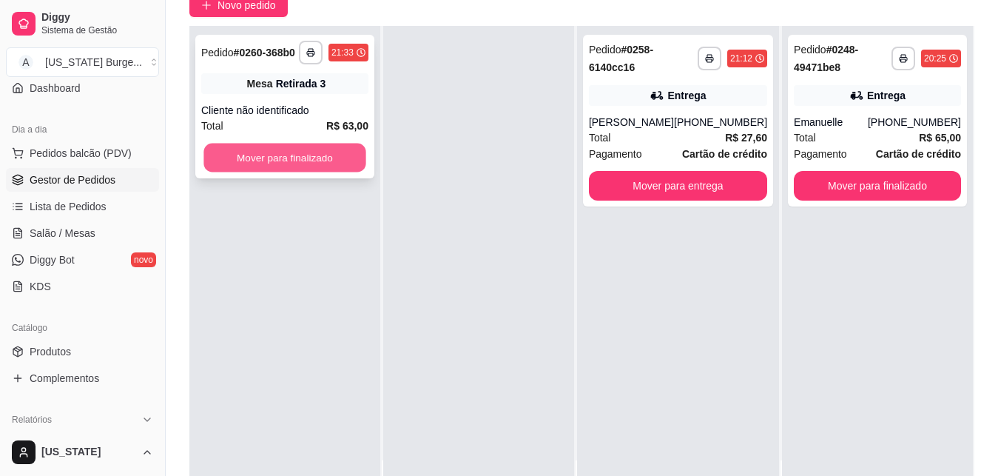
click at [317, 163] on button "Mover para finalizado" at bounding box center [284, 157] width 162 height 29
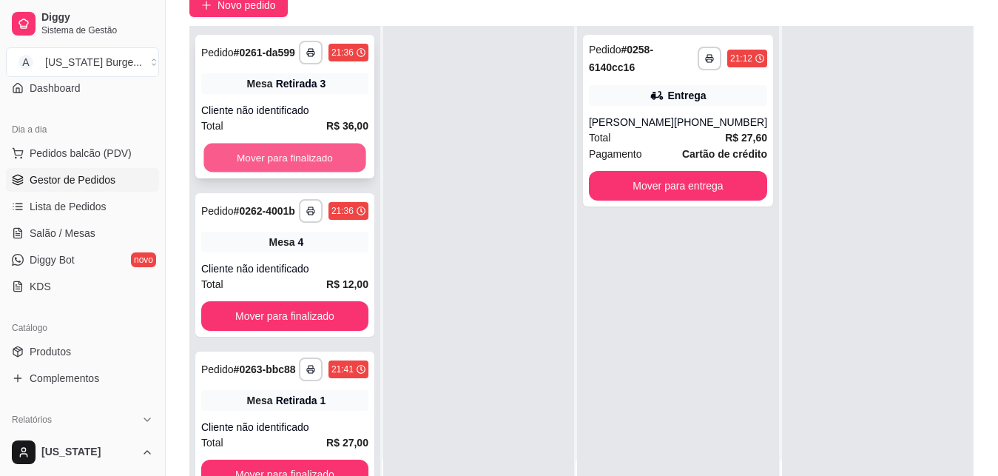
click at [301, 159] on button "Mover para finalizado" at bounding box center [284, 157] width 162 height 29
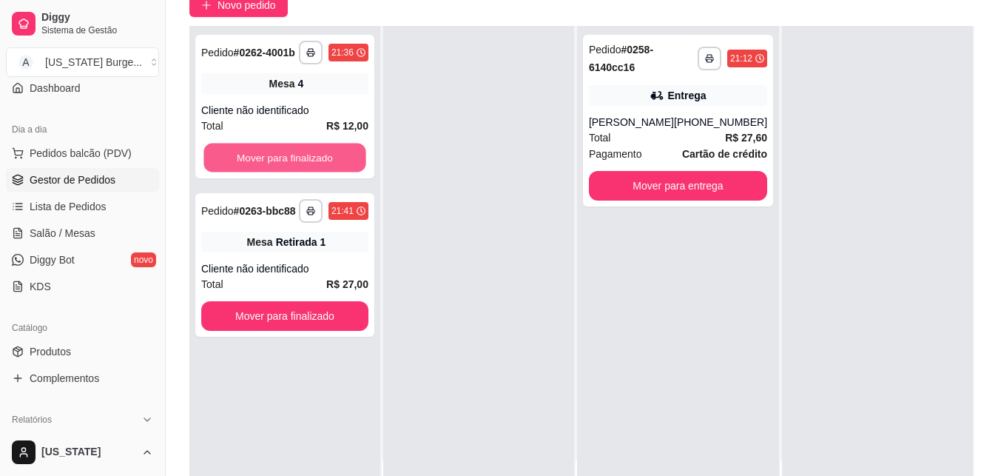
click at [301, 159] on button "Mover para finalizado" at bounding box center [284, 157] width 162 height 29
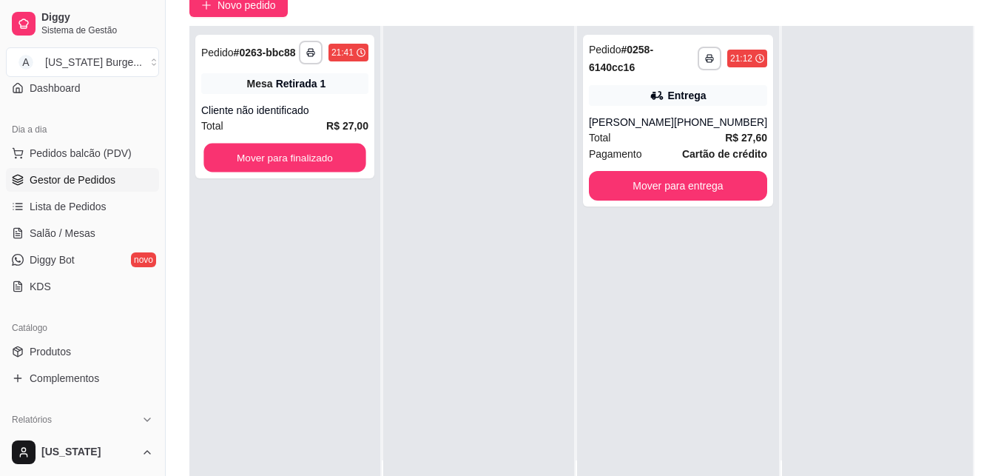
click at [301, 159] on button "Mover para finalizado" at bounding box center [284, 157] width 162 height 29
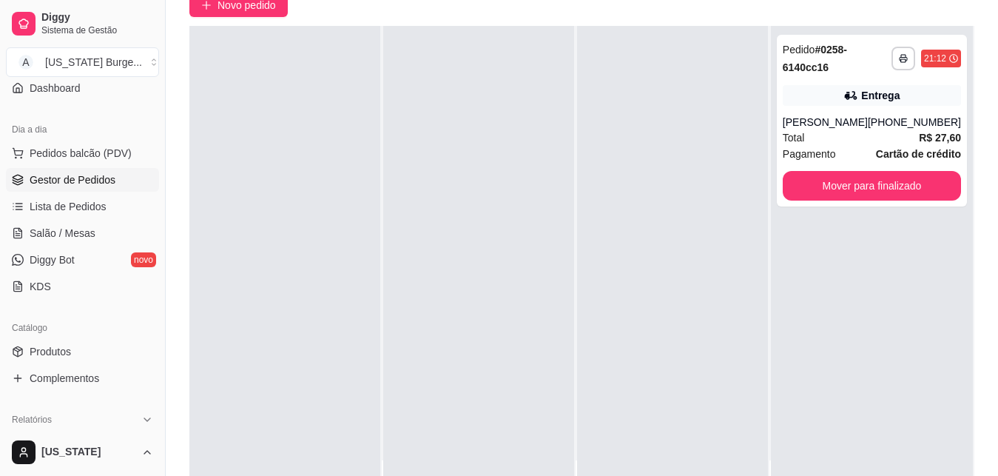
click at [364, 16] on div "Novo pedido" at bounding box center [581, 5] width 785 height 24
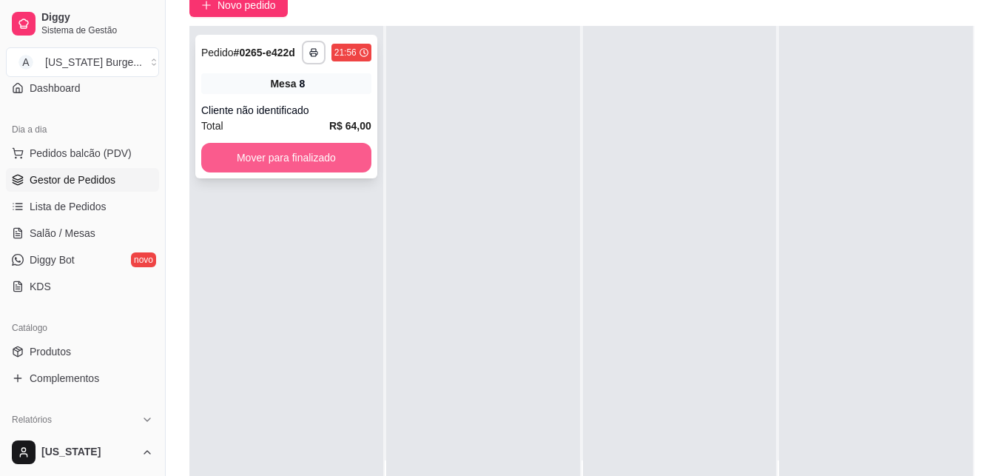
click at [269, 168] on button "Mover para finalizado" at bounding box center [286, 158] width 170 height 30
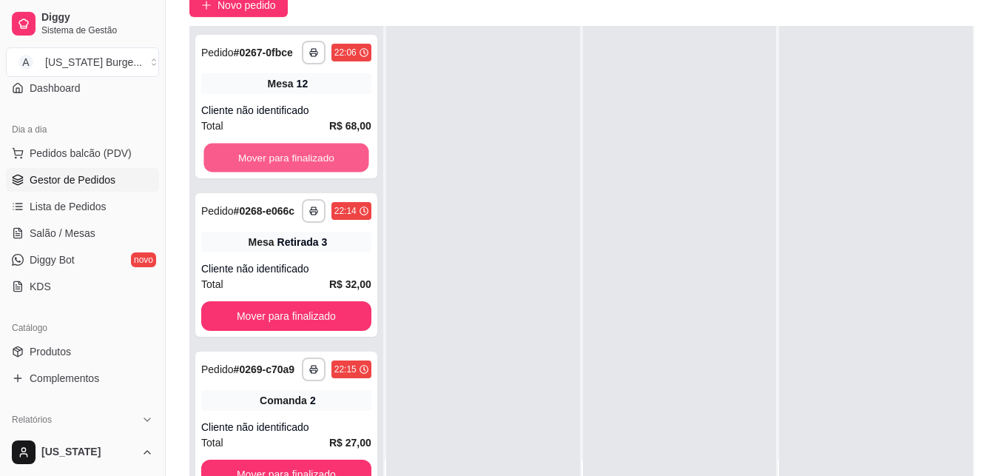
click at [279, 168] on button "Mover para finalizado" at bounding box center [285, 157] width 165 height 29
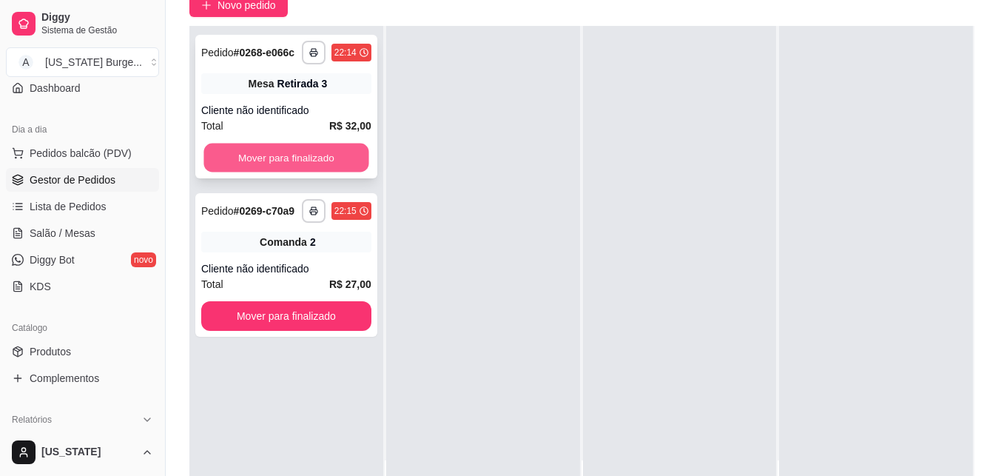
click at [285, 166] on button "Mover para finalizado" at bounding box center [285, 157] width 165 height 29
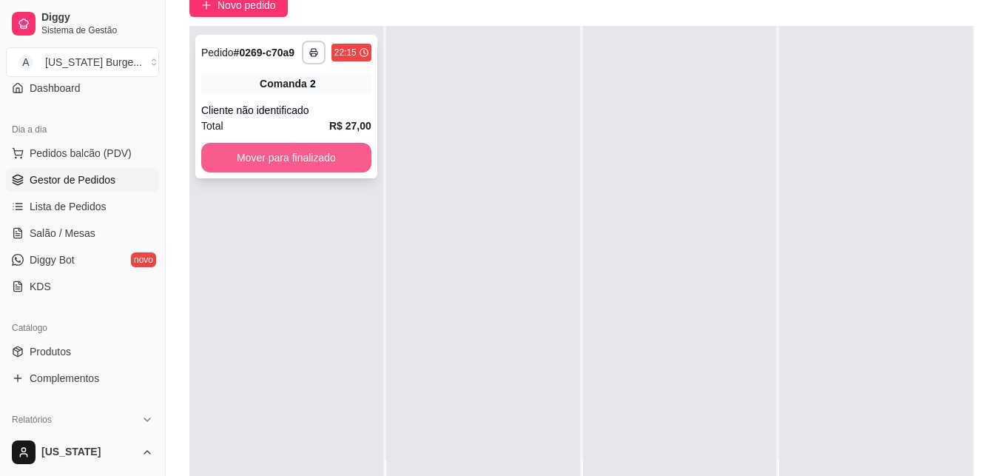
click at [284, 160] on button "Mover para finalizado" at bounding box center [286, 158] width 170 height 30
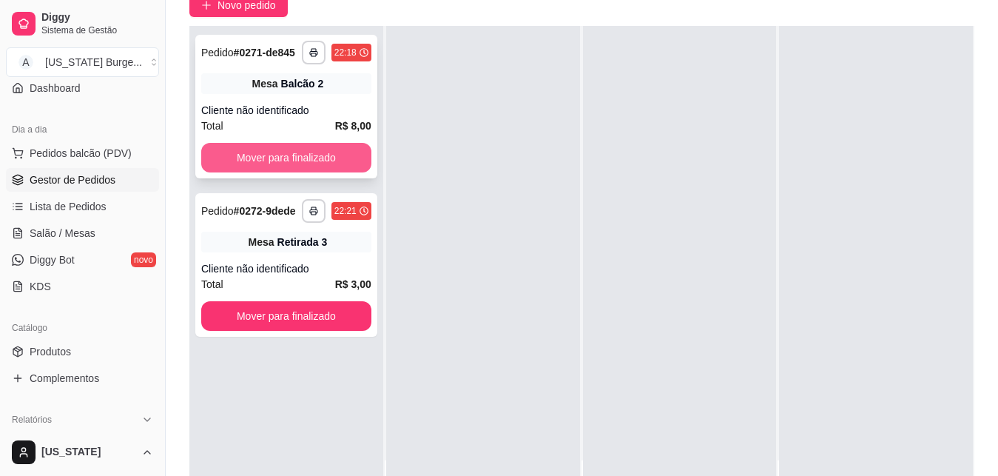
click at [284, 149] on button "Mover para finalizado" at bounding box center [286, 158] width 170 height 30
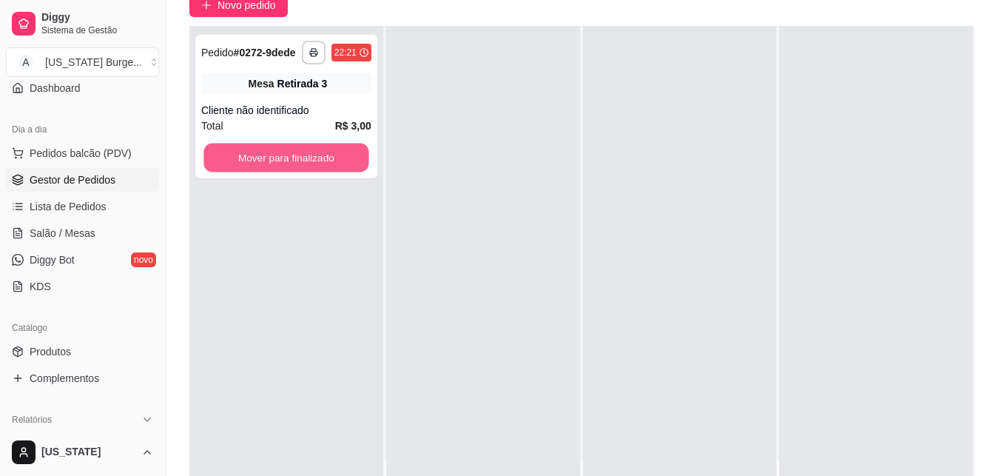
click at [284, 149] on button "Mover para finalizado" at bounding box center [285, 157] width 165 height 29
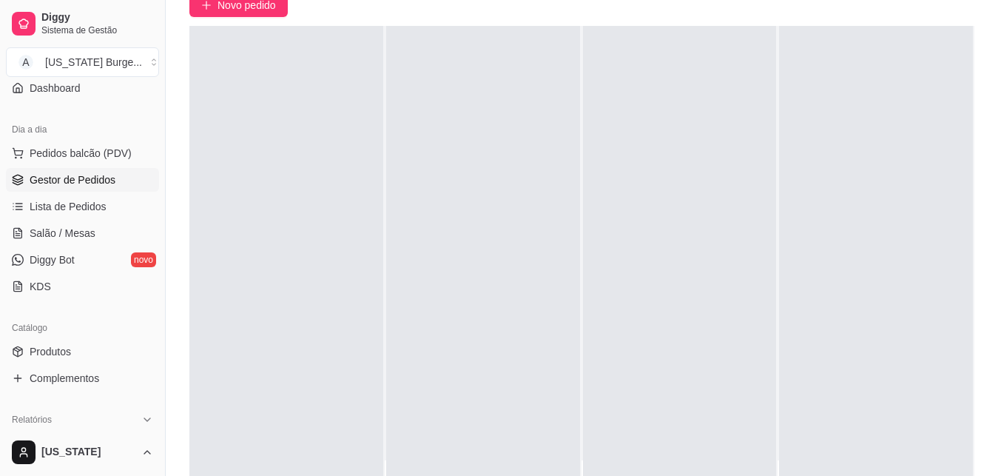
click at [98, 182] on span "Gestor de Pedidos" at bounding box center [73, 179] width 86 height 15
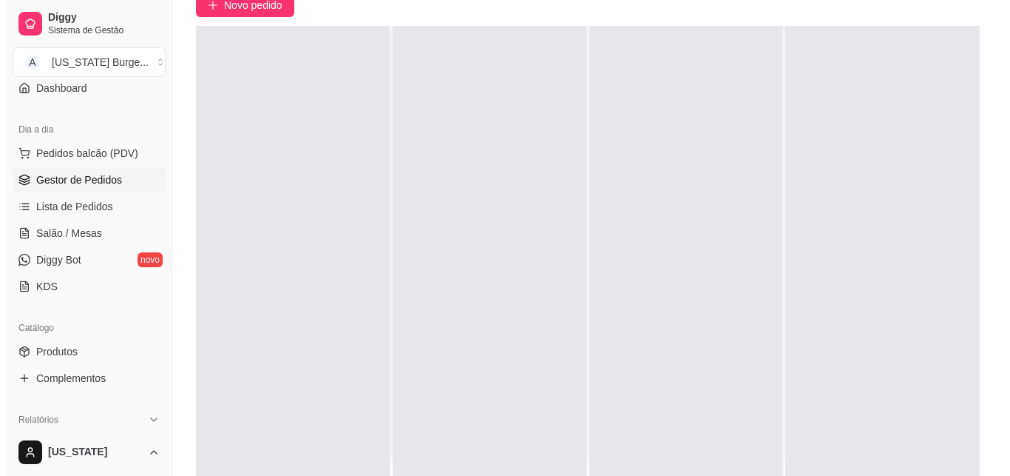
scroll to position [0, 0]
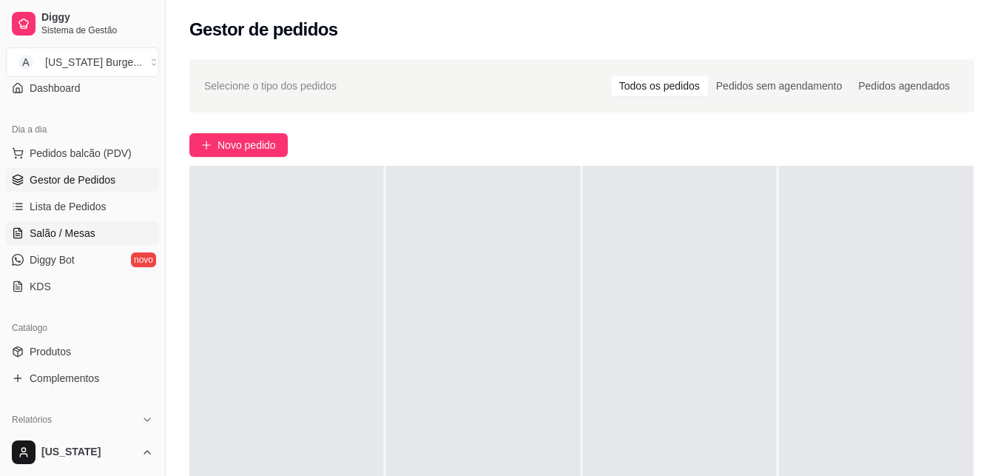
click at [67, 233] on span "Salão / Mesas" at bounding box center [63, 233] width 66 height 15
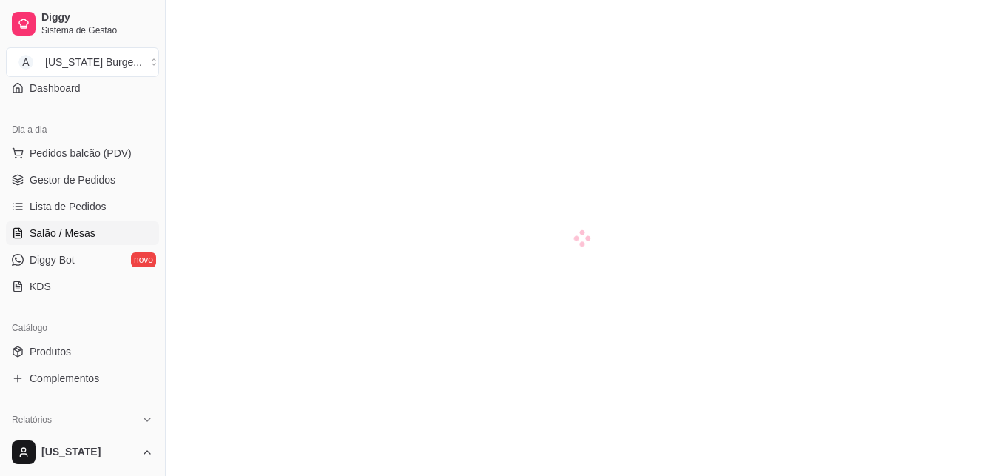
click at [67, 233] on span "Salão / Mesas" at bounding box center [63, 233] width 66 height 15
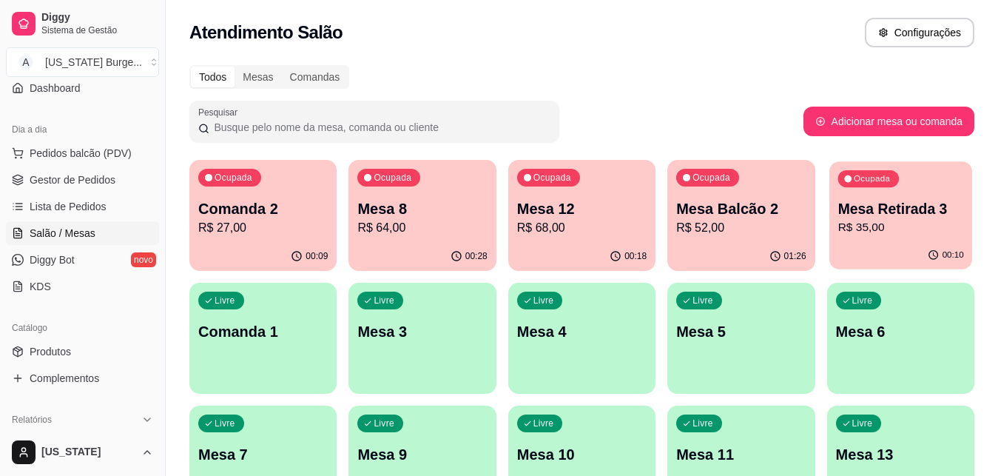
click at [921, 230] on p "R$ 35,00" at bounding box center [900, 227] width 126 height 17
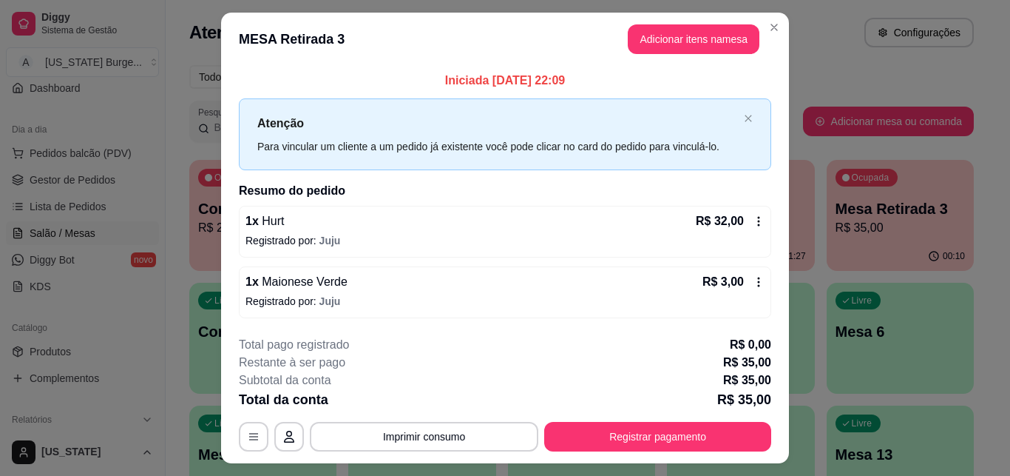
click at [753, 280] on icon at bounding box center [759, 282] width 12 height 12
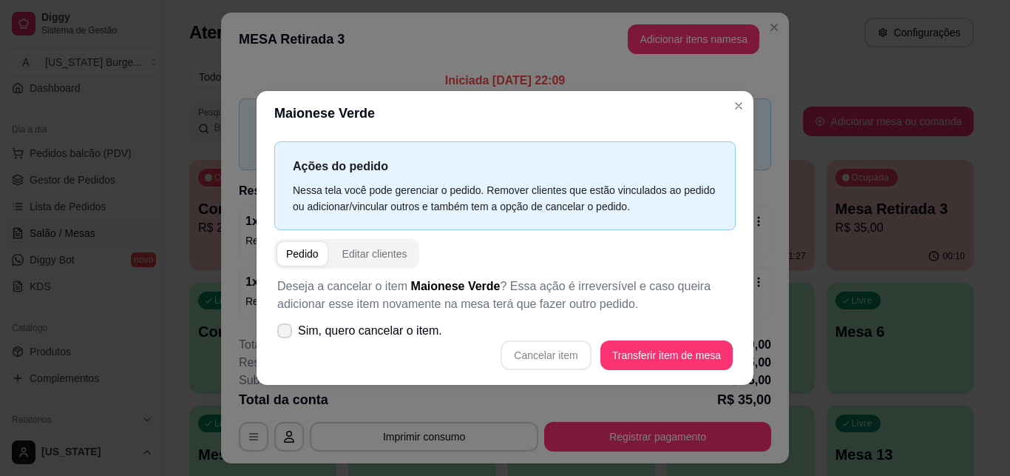
click at [280, 325] on span at bounding box center [284, 330] width 15 height 15
click at [280, 333] on input "Sim, quero cancelar o item." at bounding box center [282, 338] width 10 height 10
checkbox input "true"
click at [567, 351] on button "Cancelar item" at bounding box center [546, 355] width 90 height 30
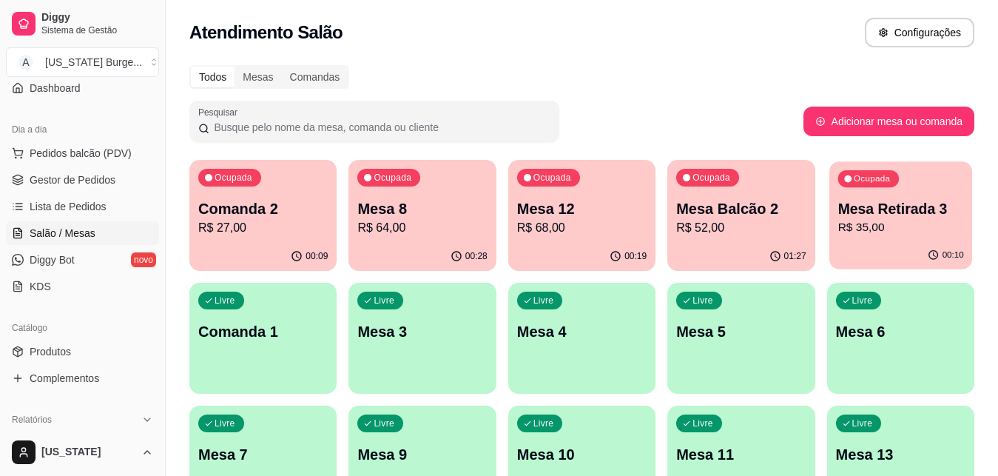
click at [894, 180] on div "Ocupada" at bounding box center [867, 178] width 61 height 17
click at [55, 169] on link "Gestor de Pedidos" at bounding box center [82, 180] width 153 height 24
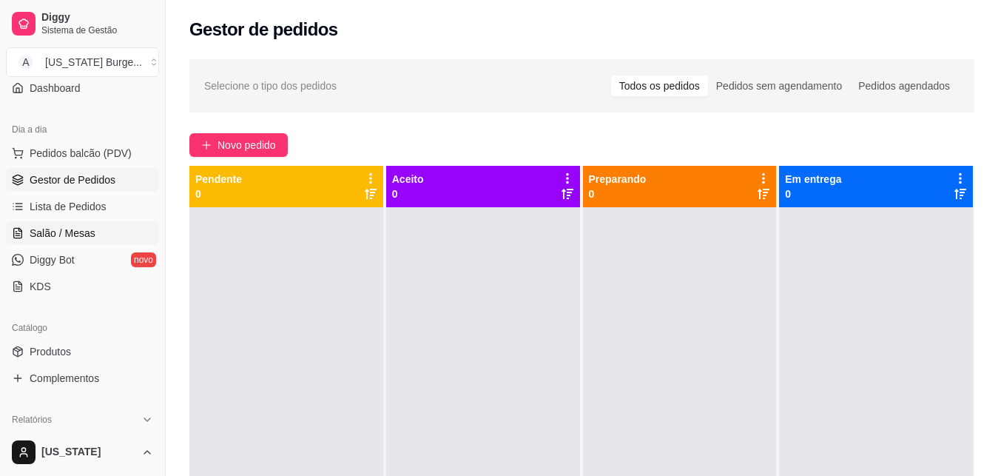
click at [53, 237] on span "Salão / Mesas" at bounding box center [63, 233] width 66 height 15
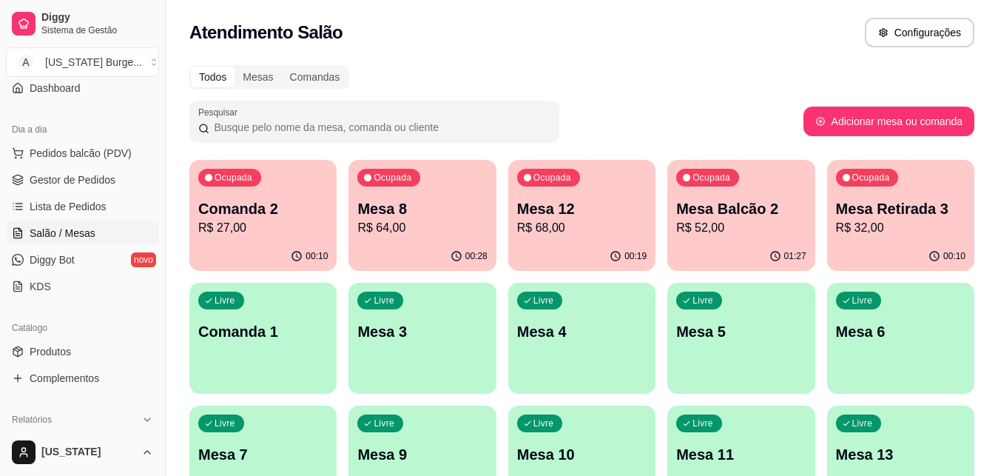
click at [877, 249] on div "00:10" at bounding box center [900, 256] width 147 height 29
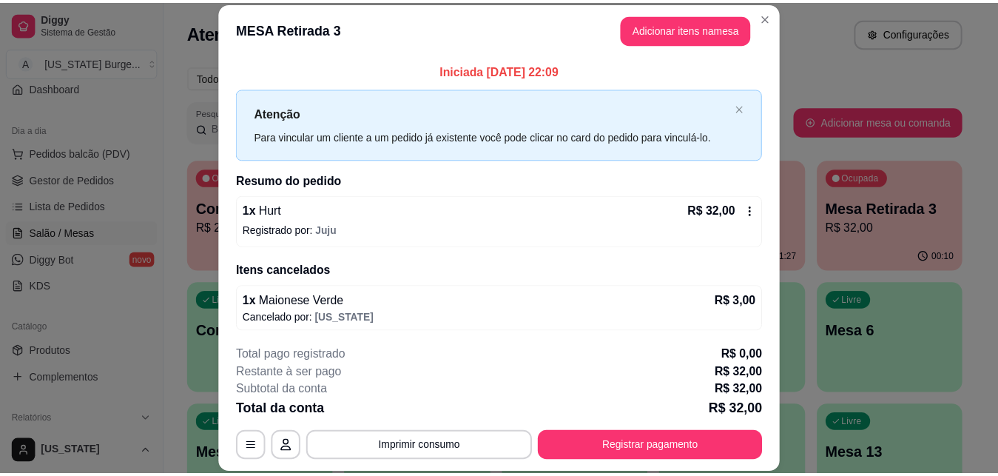
scroll to position [3, 0]
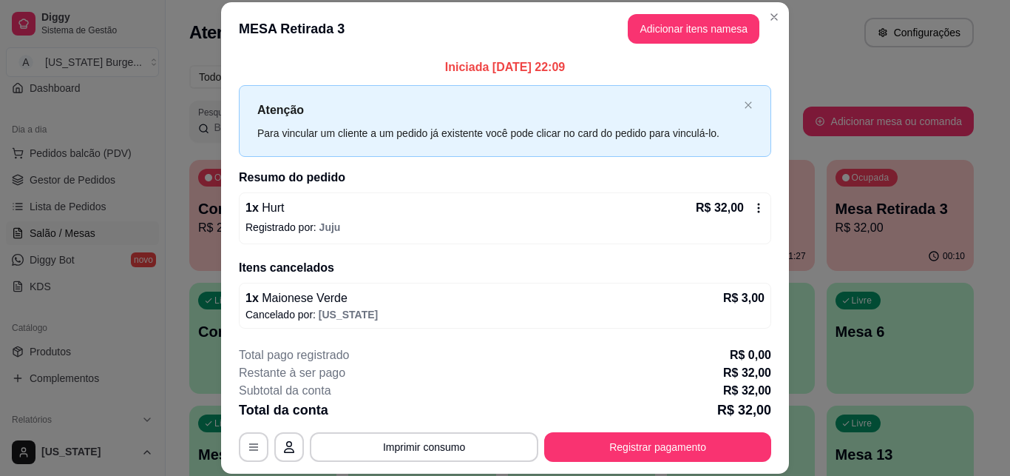
click at [657, 290] on div "1 x Maionese Verde R$ 3,00" at bounding box center [505, 298] width 519 height 18
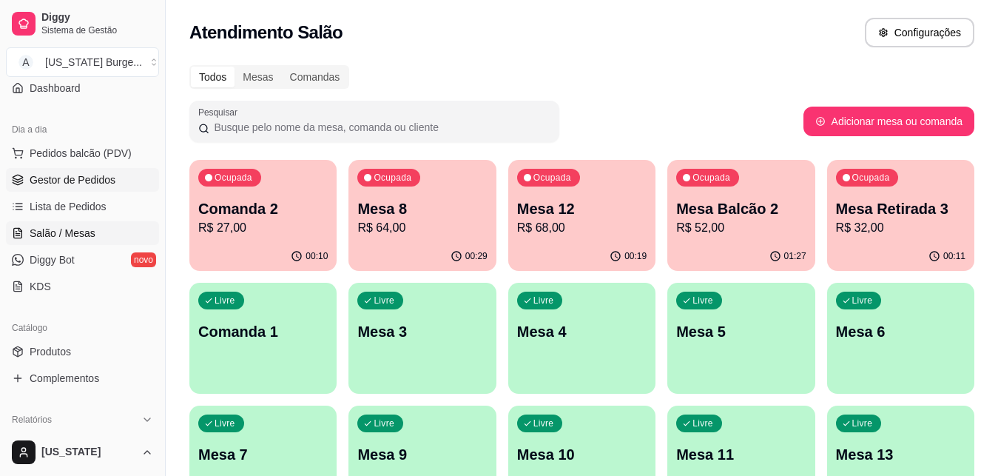
click at [92, 179] on span "Gestor de Pedidos" at bounding box center [73, 179] width 86 height 15
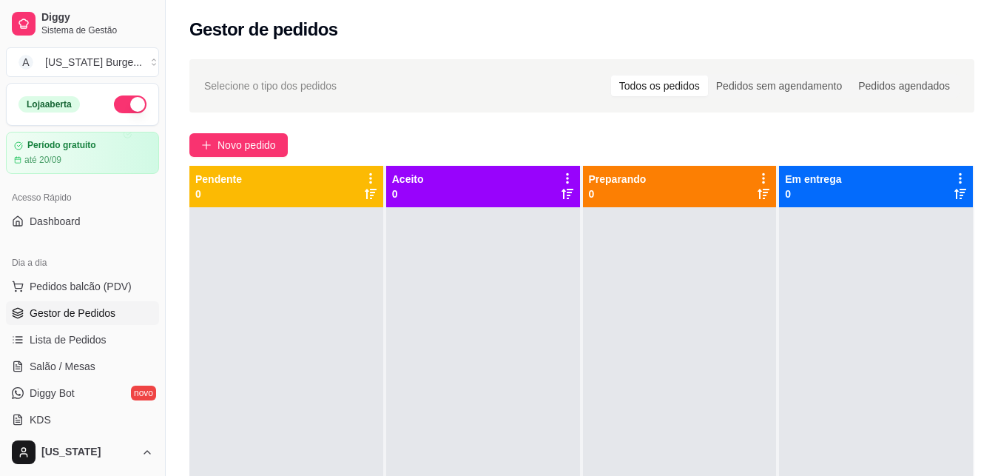
click at [119, 104] on button "button" at bounding box center [130, 104] width 33 height 18
